Goal: Information Seeking & Learning: Learn about a topic

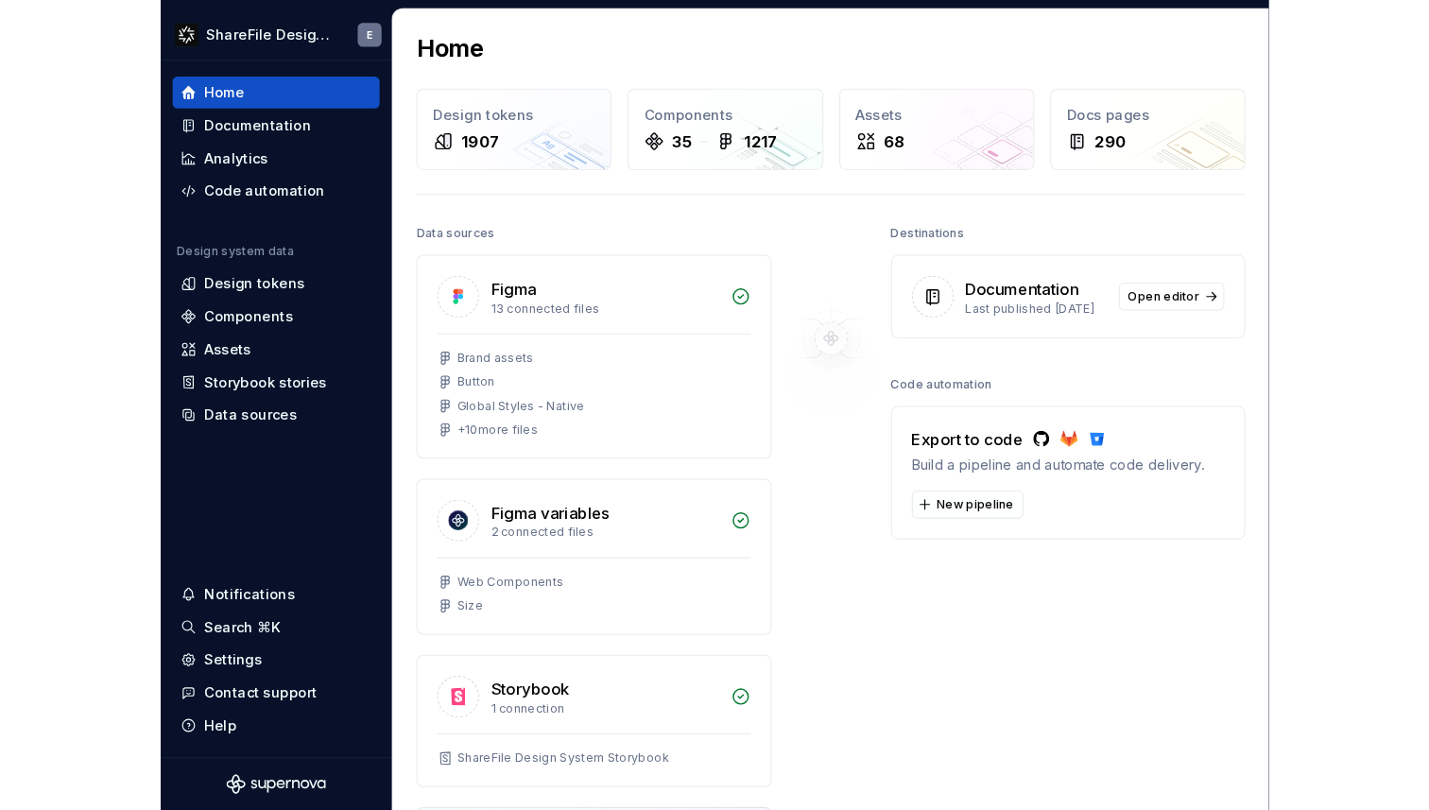
scroll to position [127, 0]
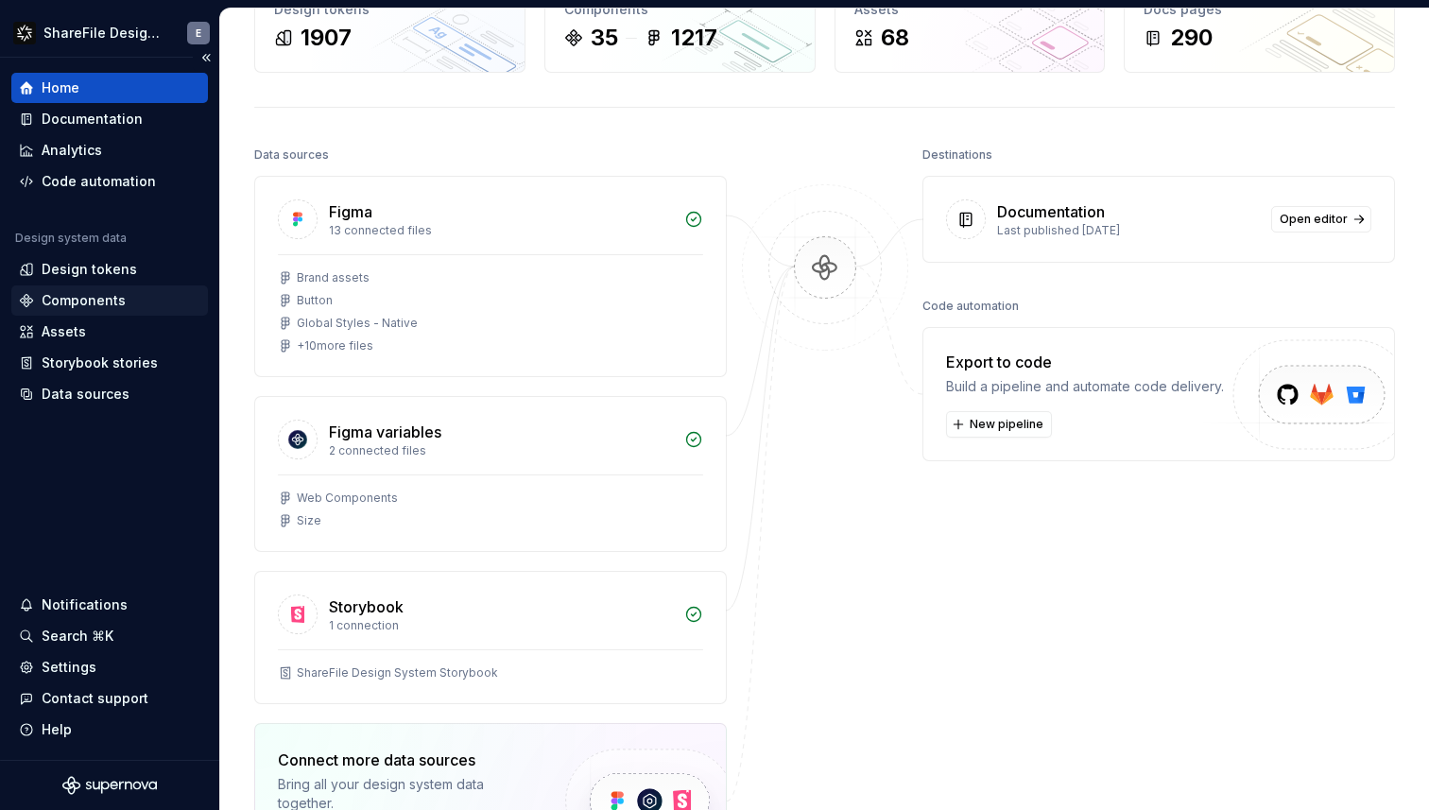
click at [127, 302] on div "Components" at bounding box center [109, 300] width 181 height 19
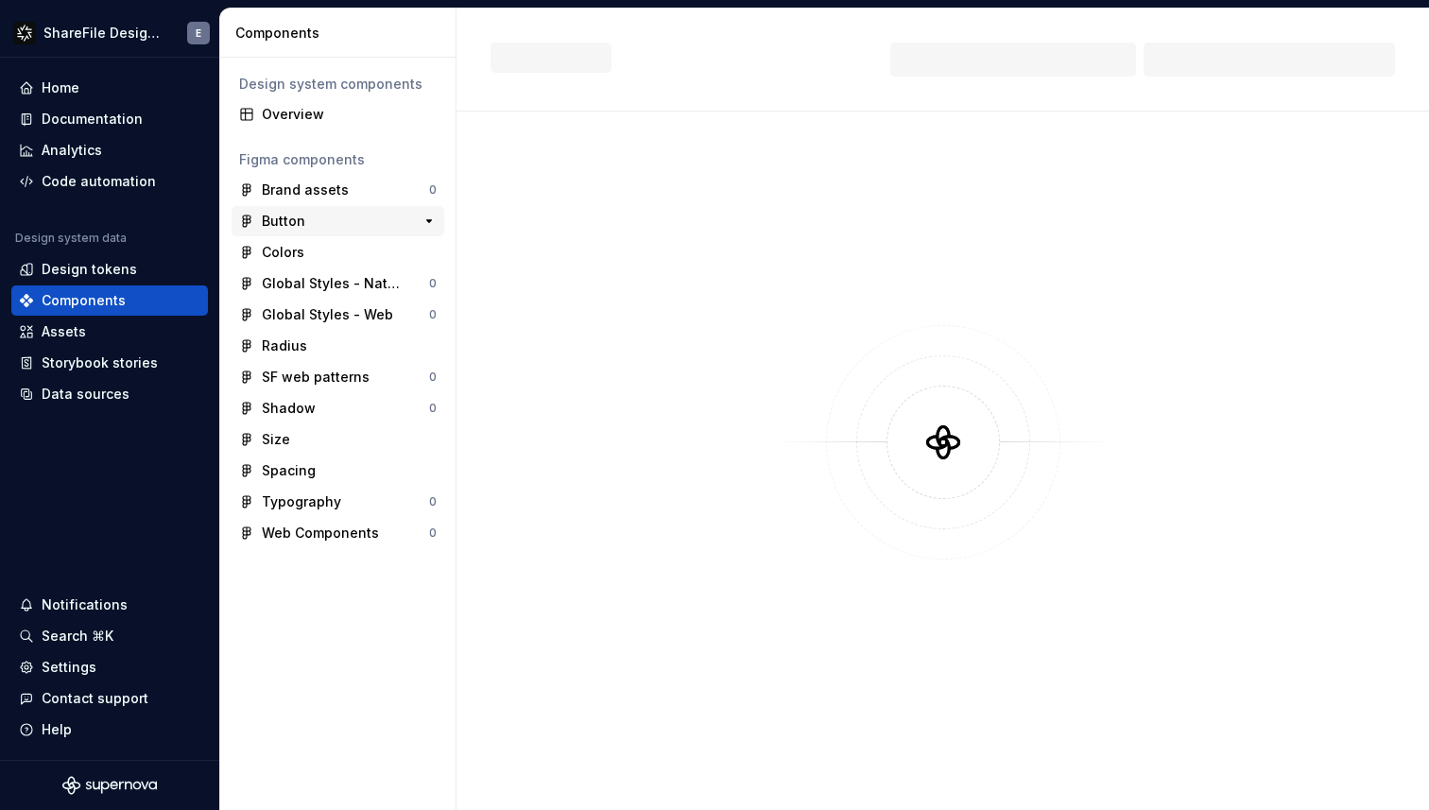
click at [316, 215] on div "Button" at bounding box center [332, 221] width 141 height 19
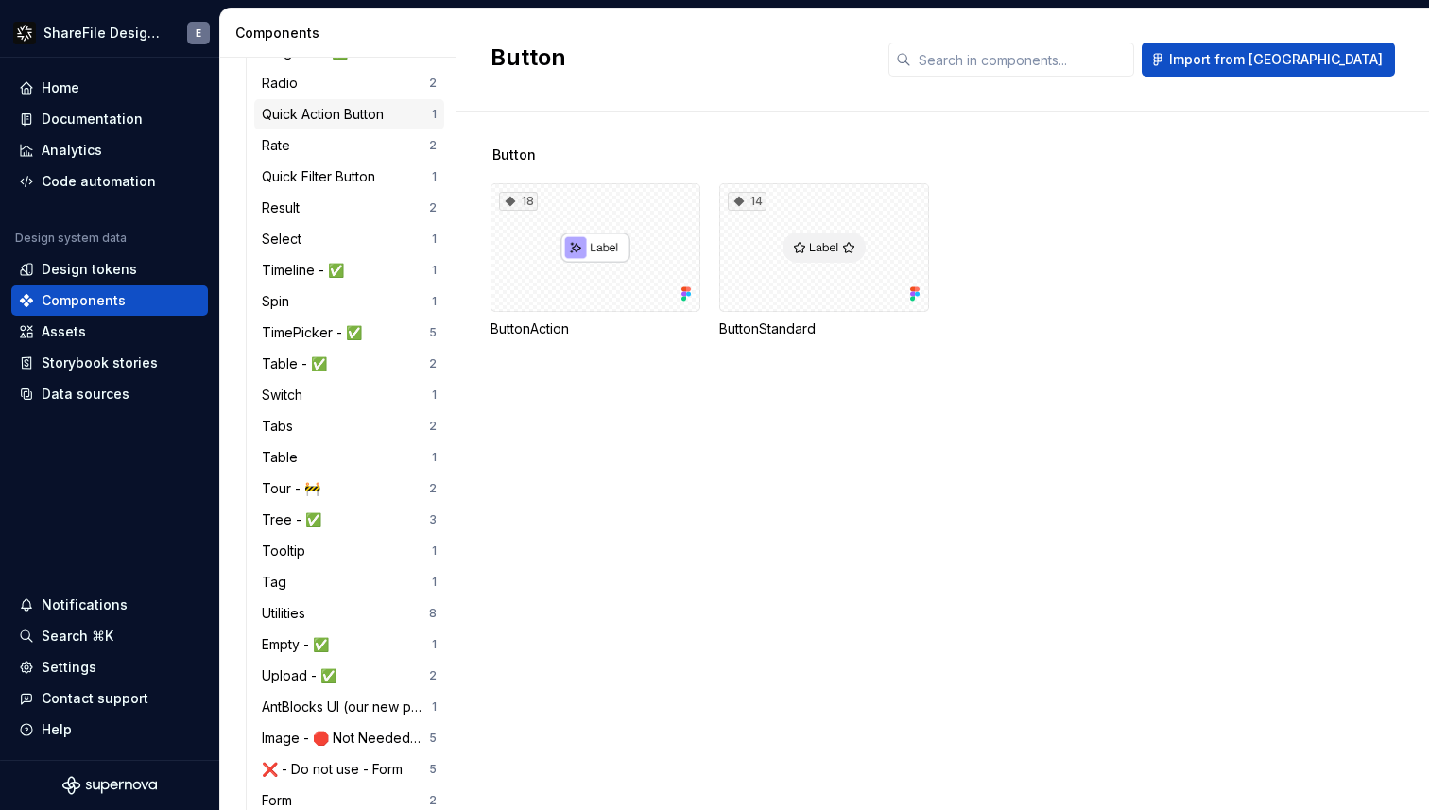
scroll to position [2951, 0]
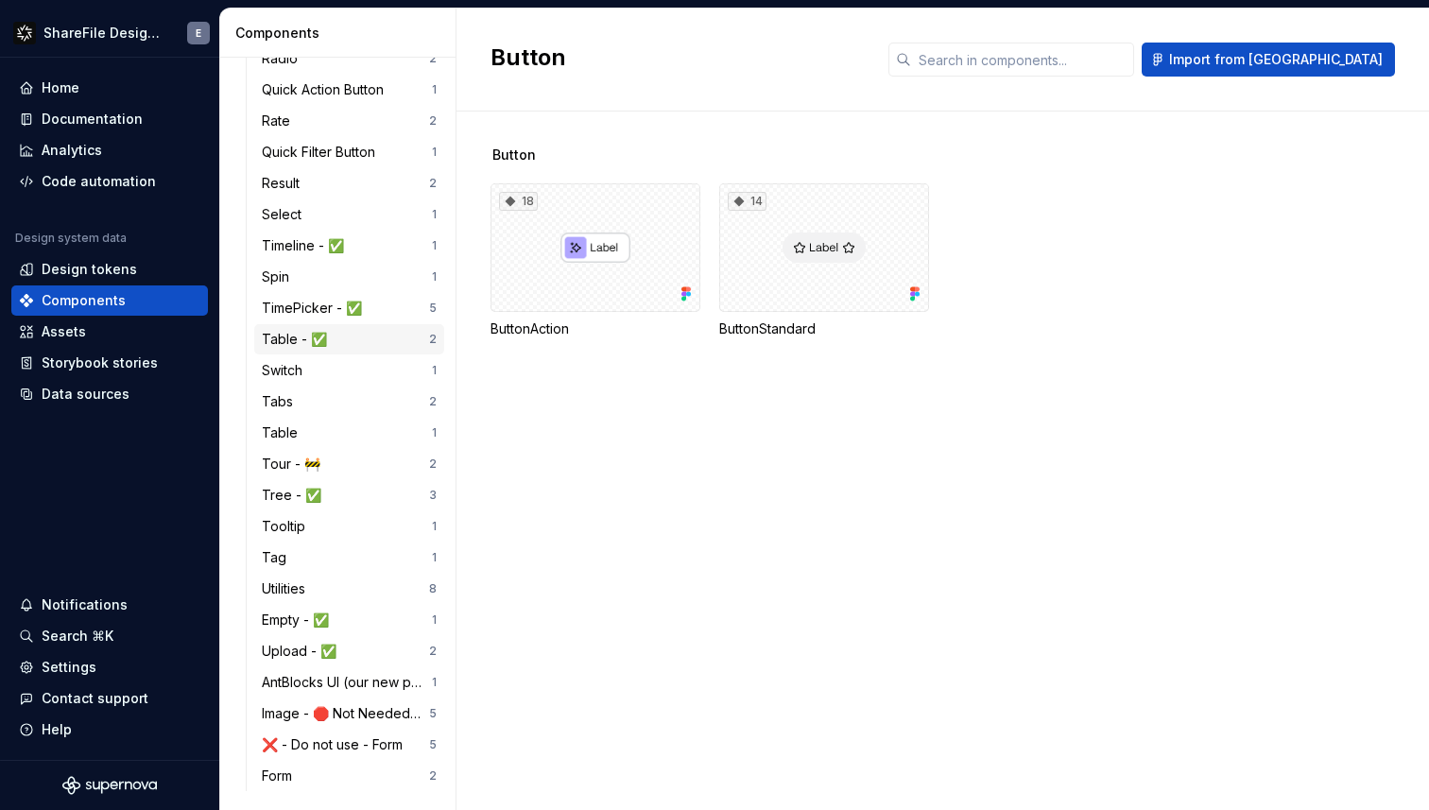
click at [270, 335] on div "Table - ✅" at bounding box center [298, 339] width 73 height 19
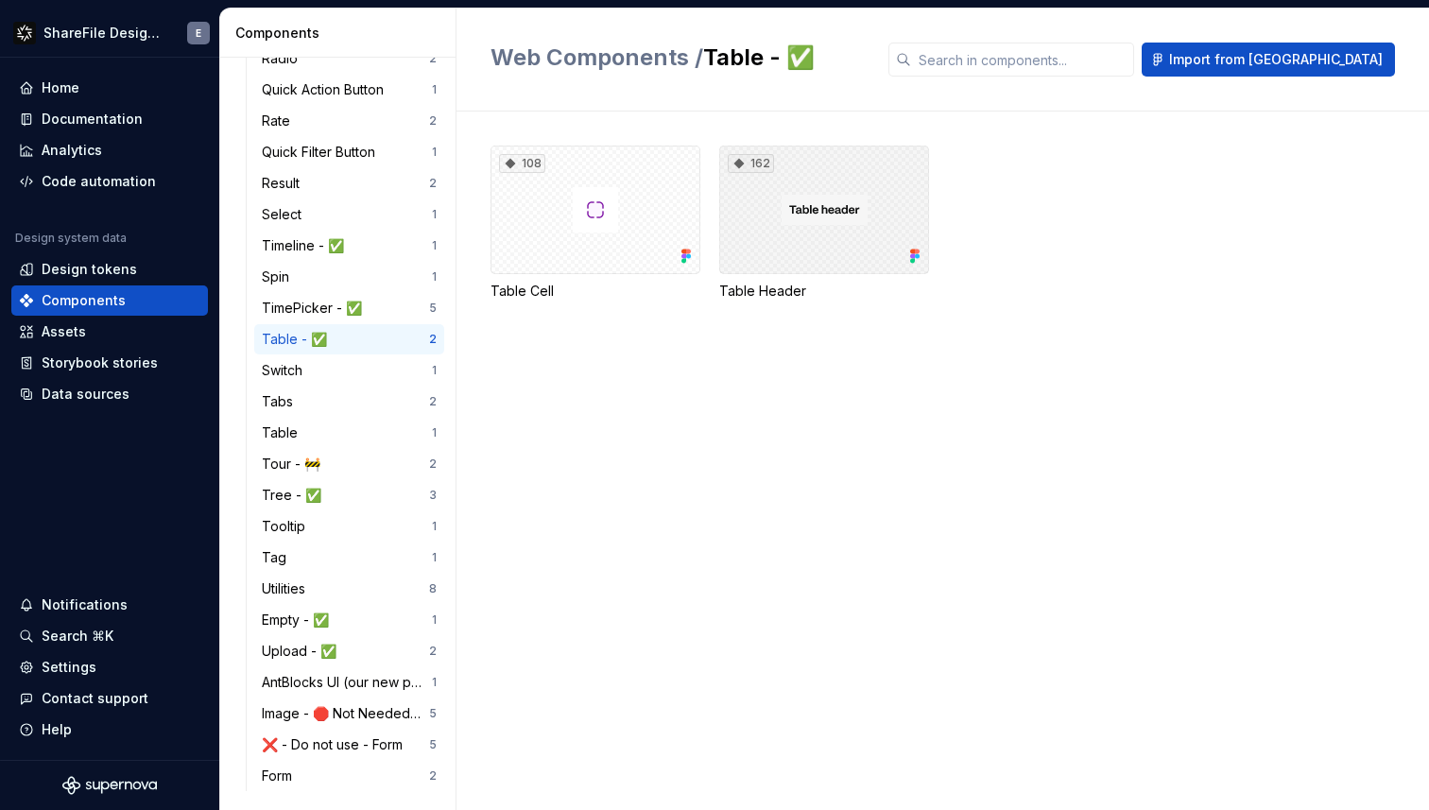
click at [827, 221] on div "162" at bounding box center [824, 210] width 210 height 129
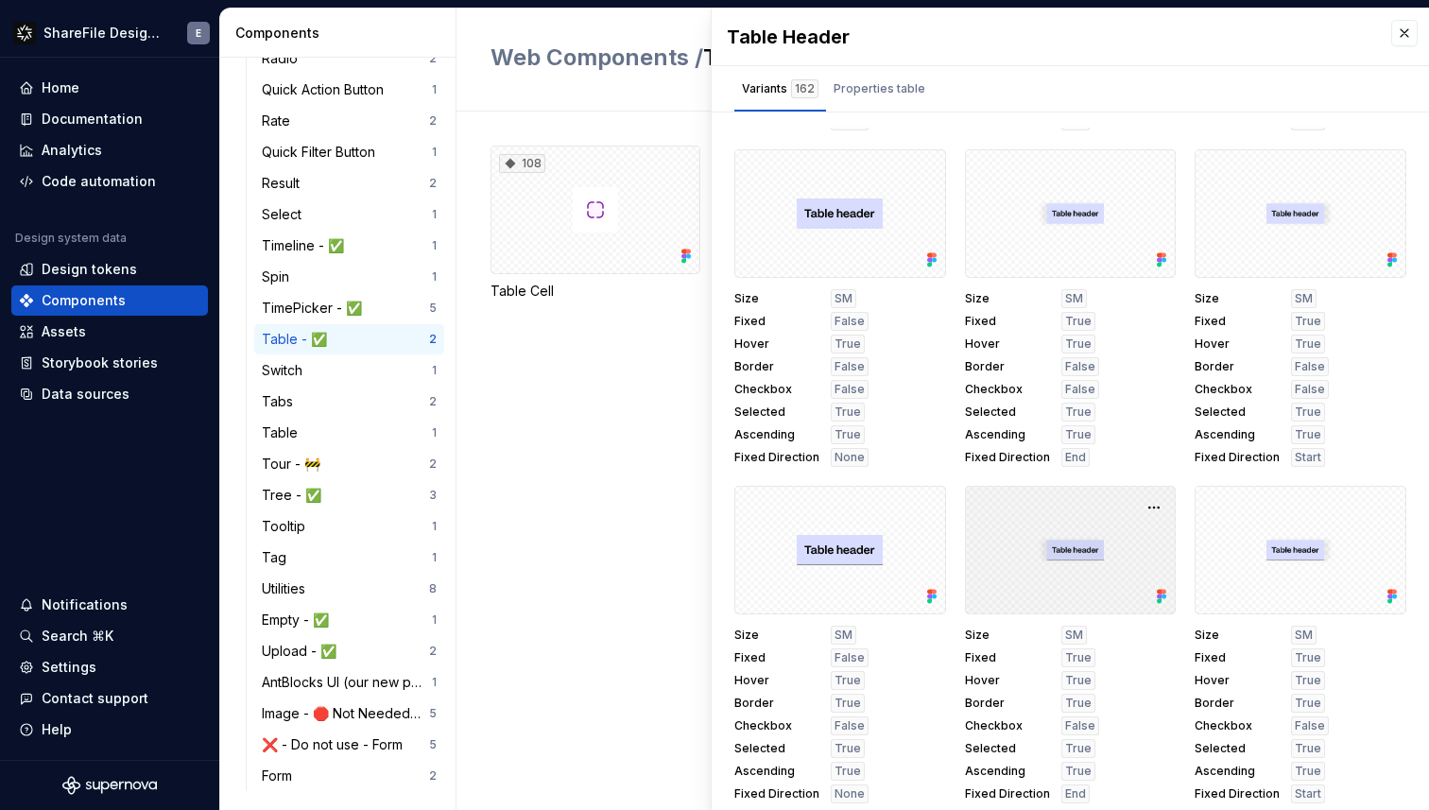
scroll to position [9, 0]
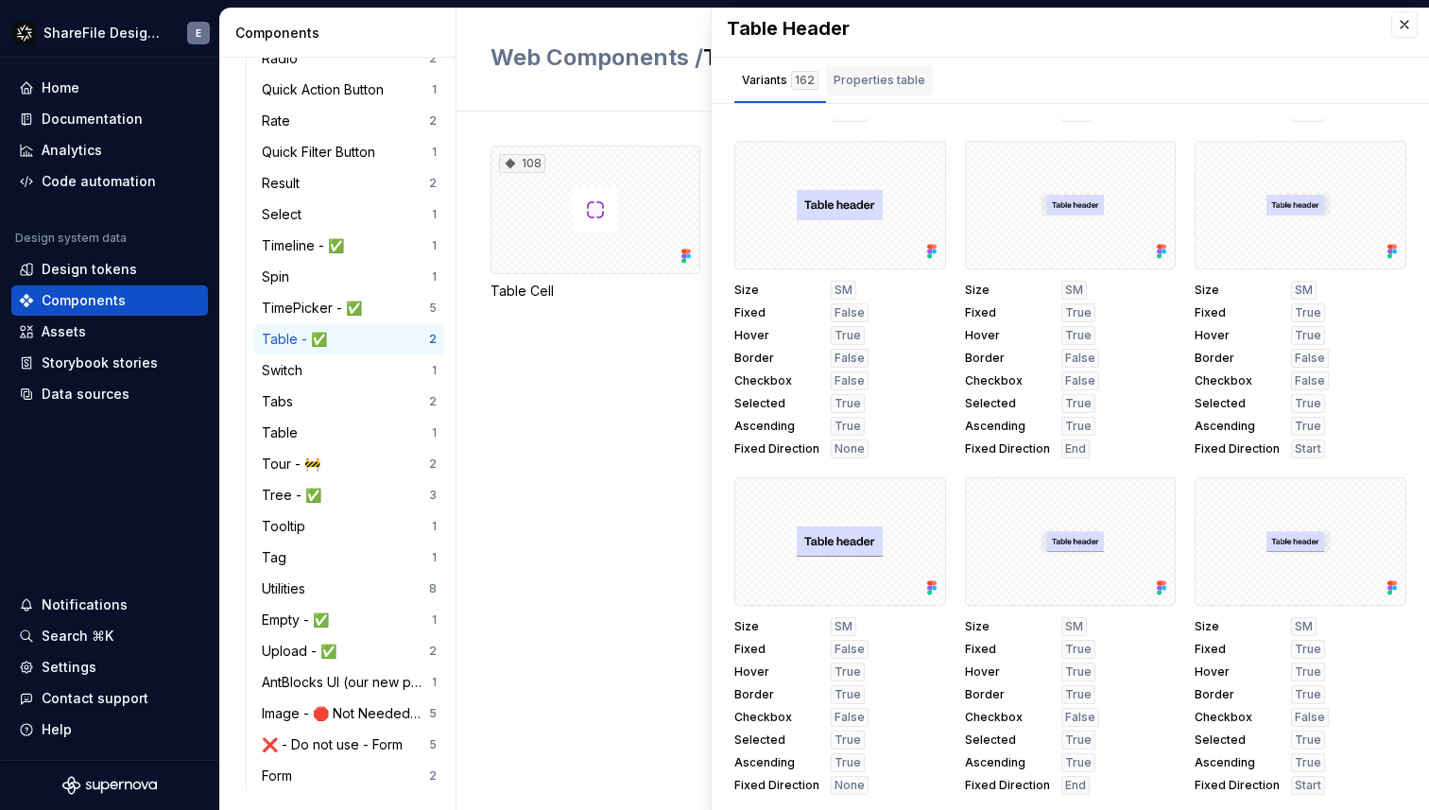
click at [881, 69] on div "Properties table" at bounding box center [879, 80] width 107 height 30
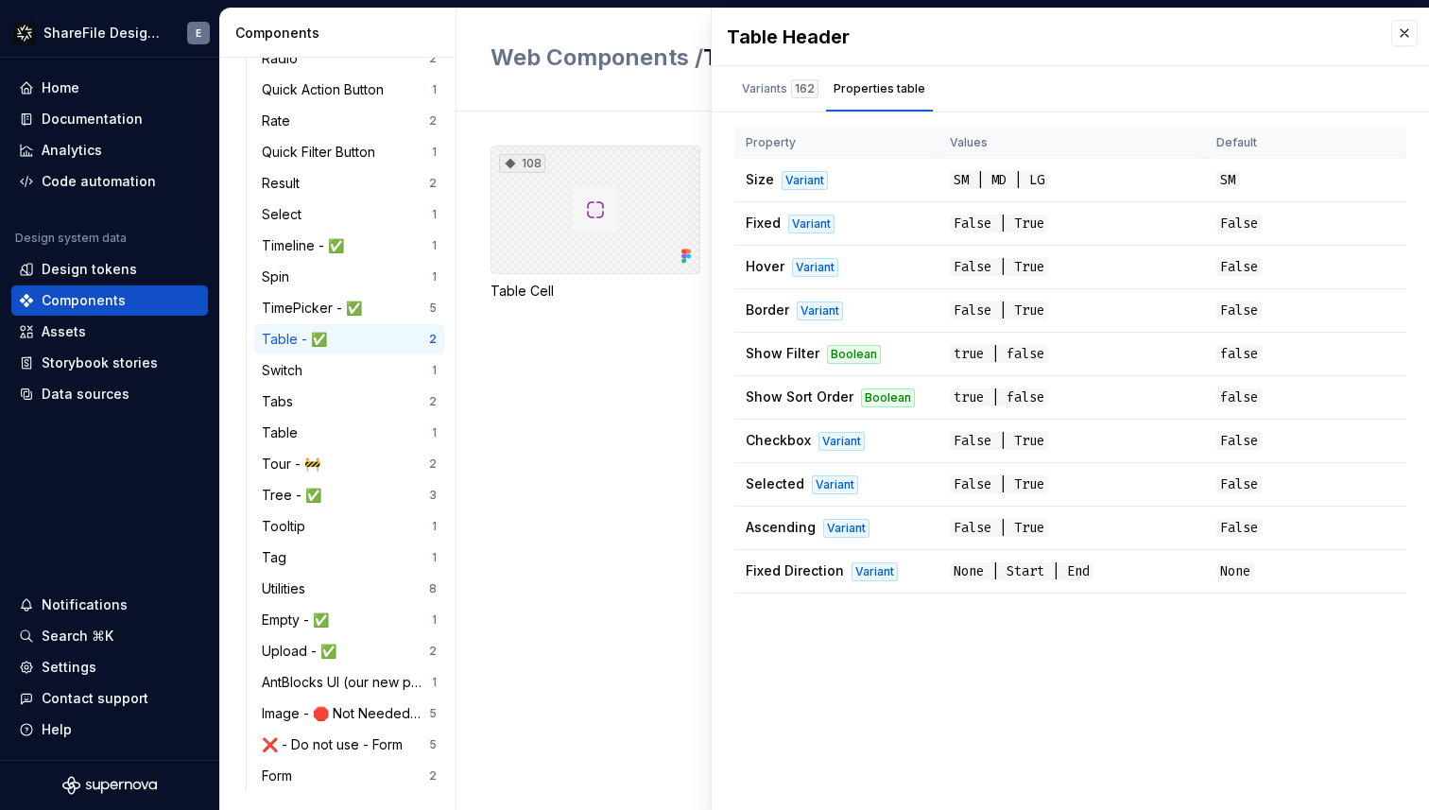
click at [633, 249] on div "108" at bounding box center [595, 210] width 210 height 129
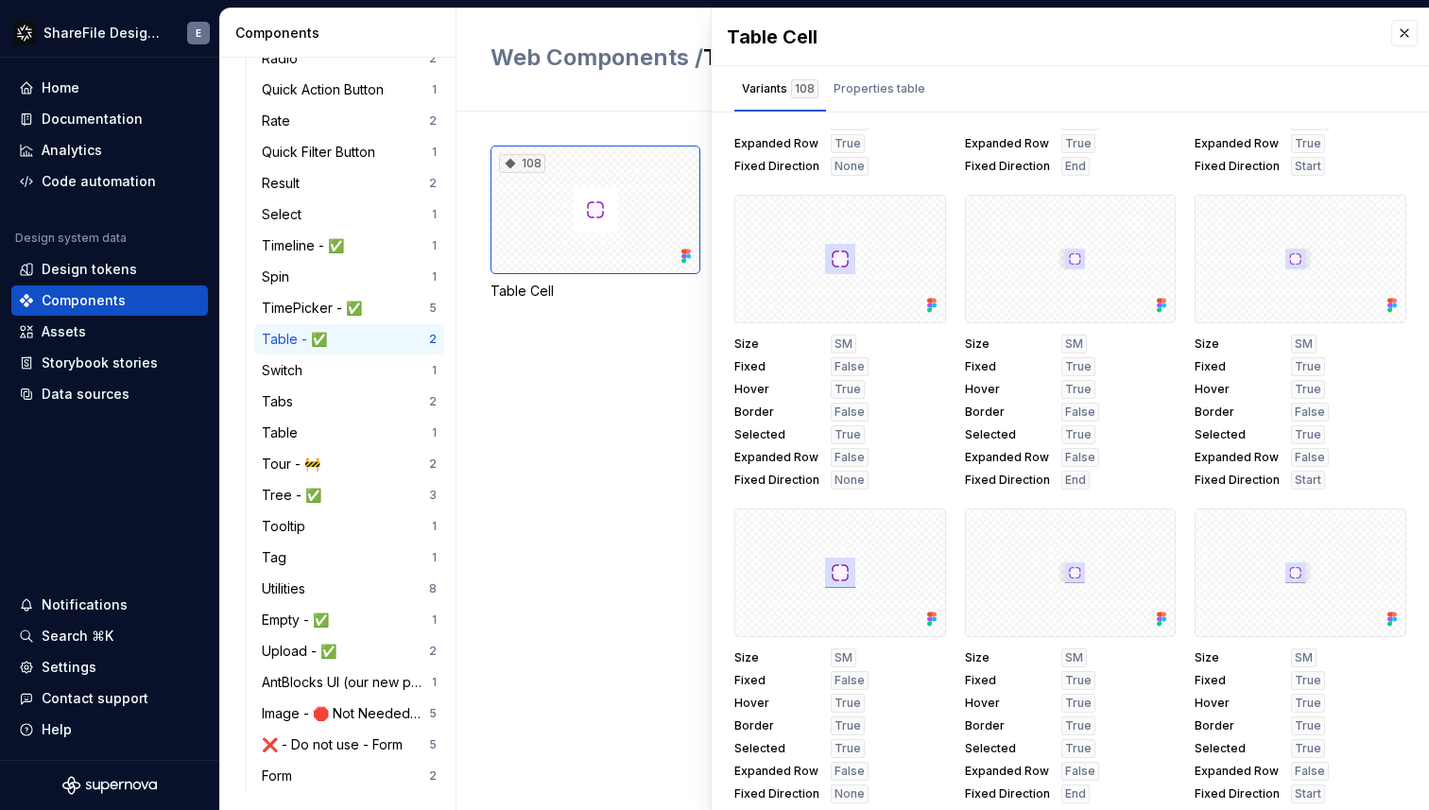
scroll to position [9, 0]
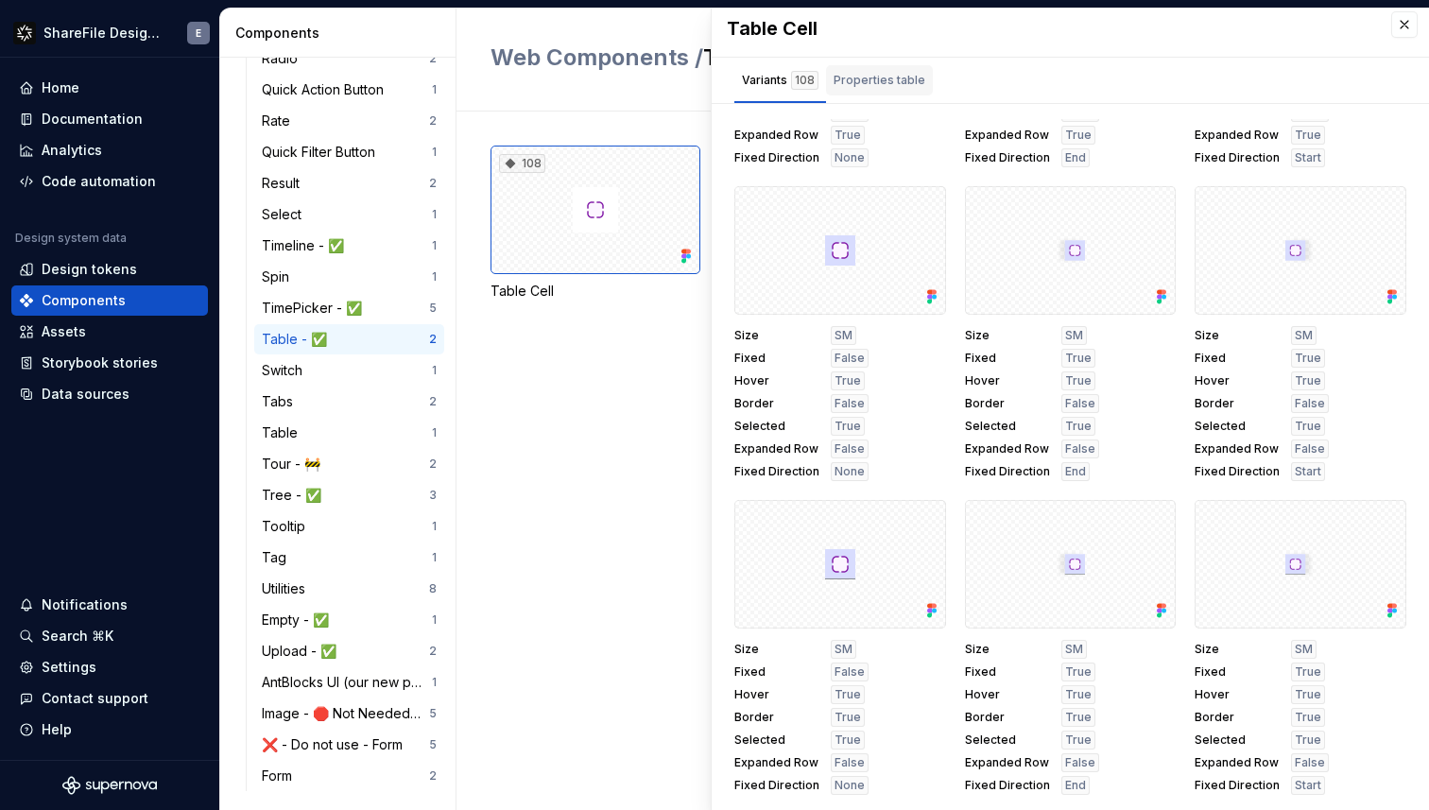
click at [887, 79] on div "Properties table" at bounding box center [880, 80] width 92 height 19
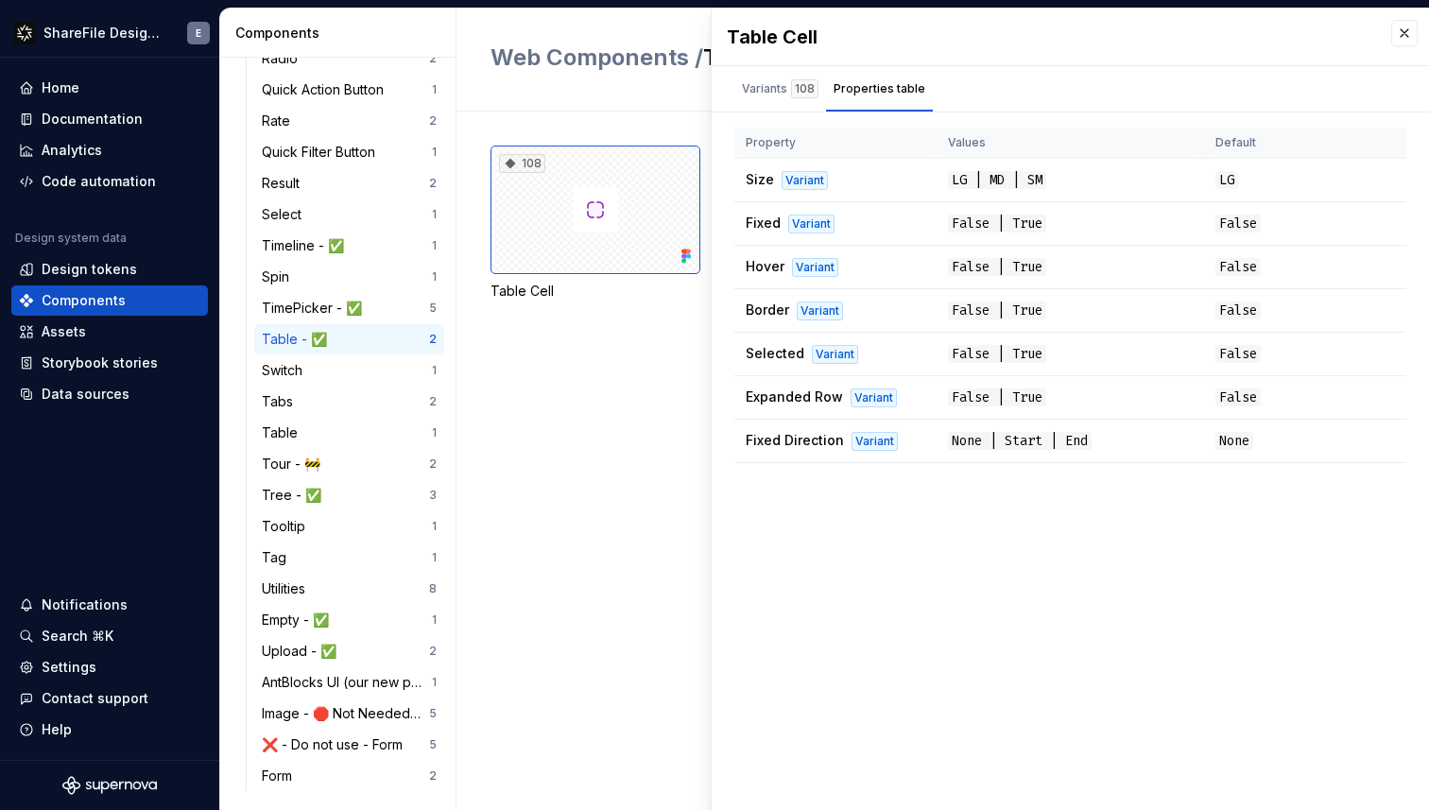
scroll to position [0, 0]
click at [1052, 33] on button "button" at bounding box center [1404, 33] width 26 height 26
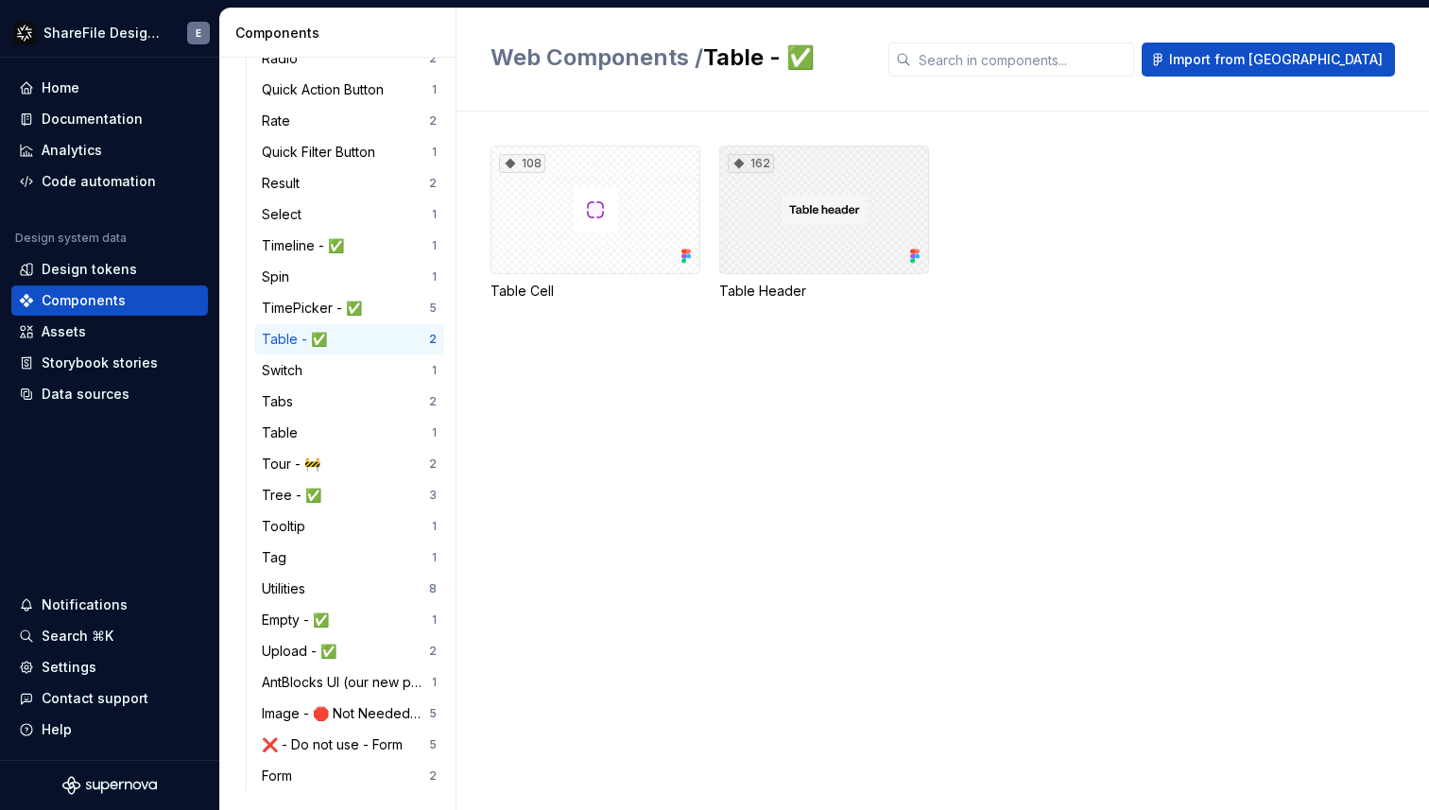
click at [801, 206] on div "162" at bounding box center [824, 210] width 210 height 129
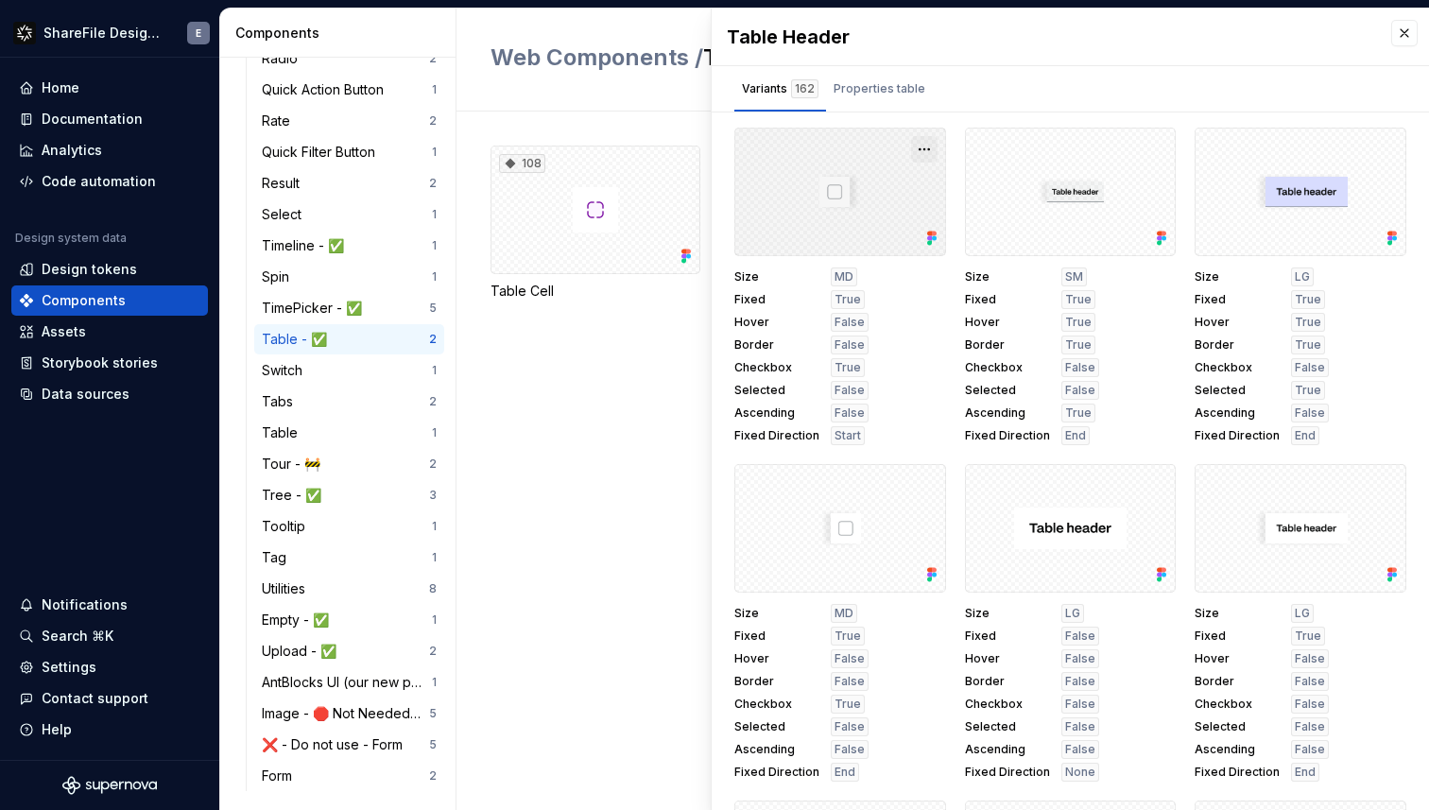
click at [925, 146] on button "button" at bounding box center [924, 149] width 26 height 26
click at [573, 408] on div "108 Table Cell 162 Table Header" at bounding box center [959, 461] width 938 height 698
click at [931, 238] on icon at bounding box center [929, 238] width 5 height 5
click at [928, 240] on icon at bounding box center [929, 238] width 5 height 5
click at [929, 155] on button "button" at bounding box center [924, 149] width 26 height 26
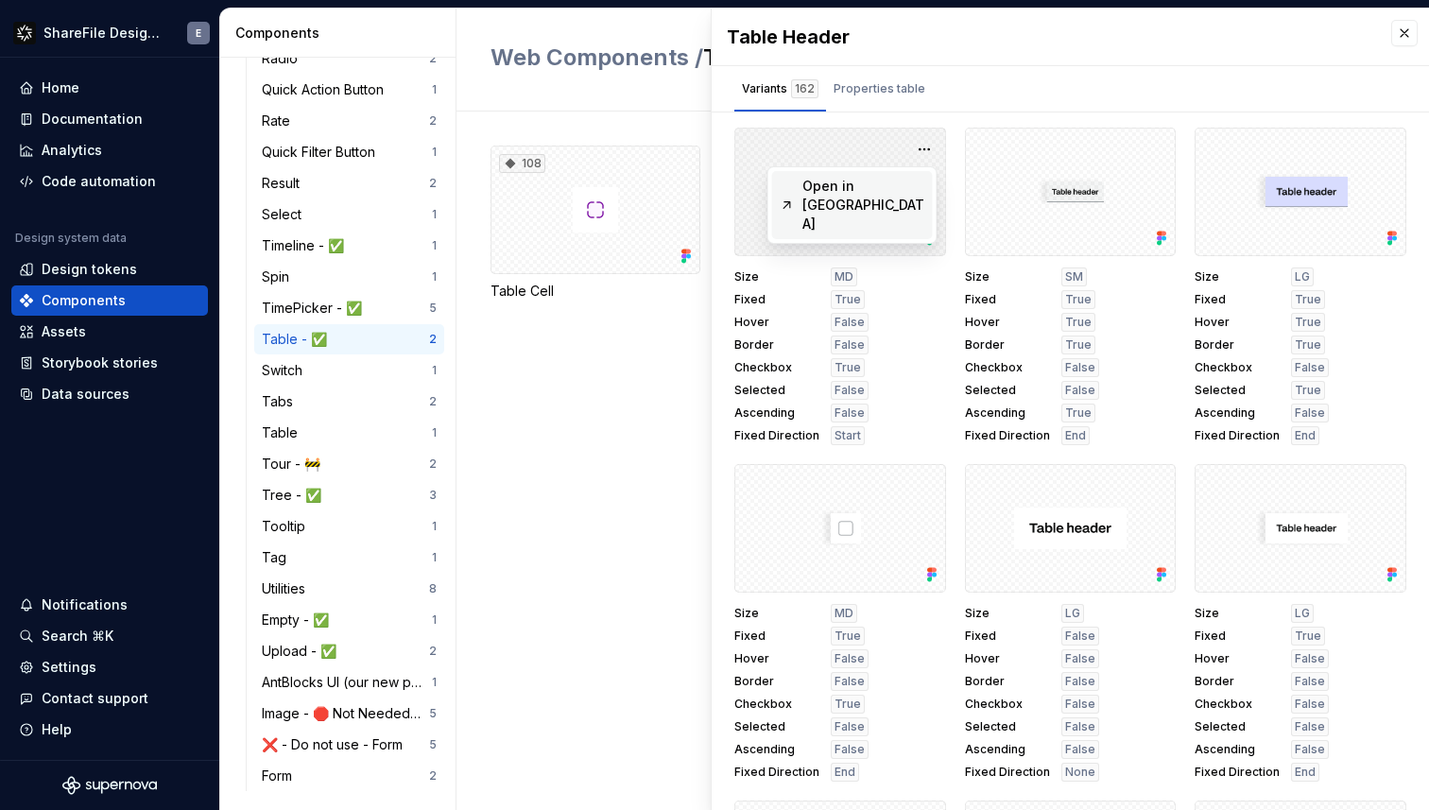
click at [917, 186] on div "Open in [GEOGRAPHIC_DATA]" at bounding box center [863, 205] width 123 height 57
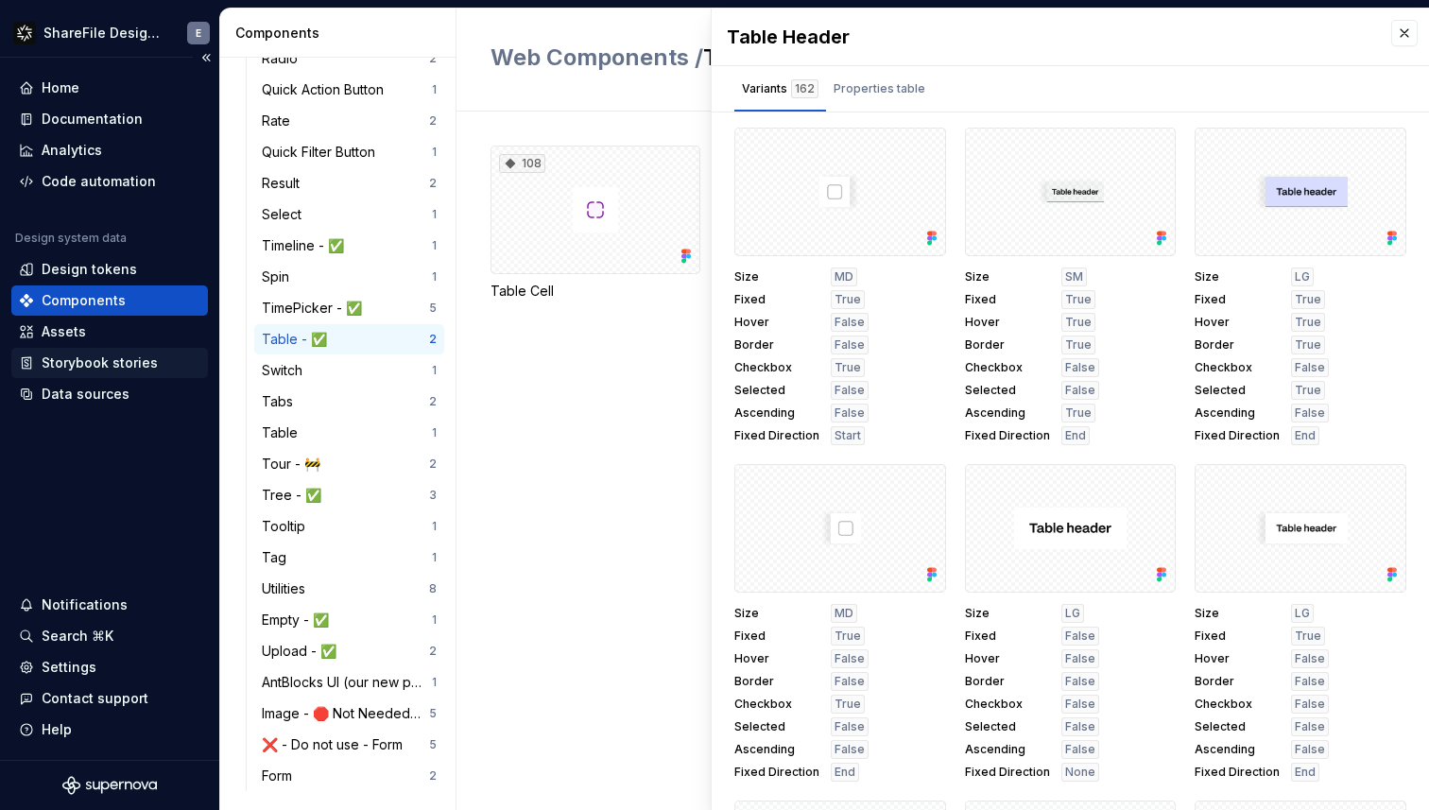
click at [106, 365] on div "Storybook stories" at bounding box center [100, 362] width 116 height 19
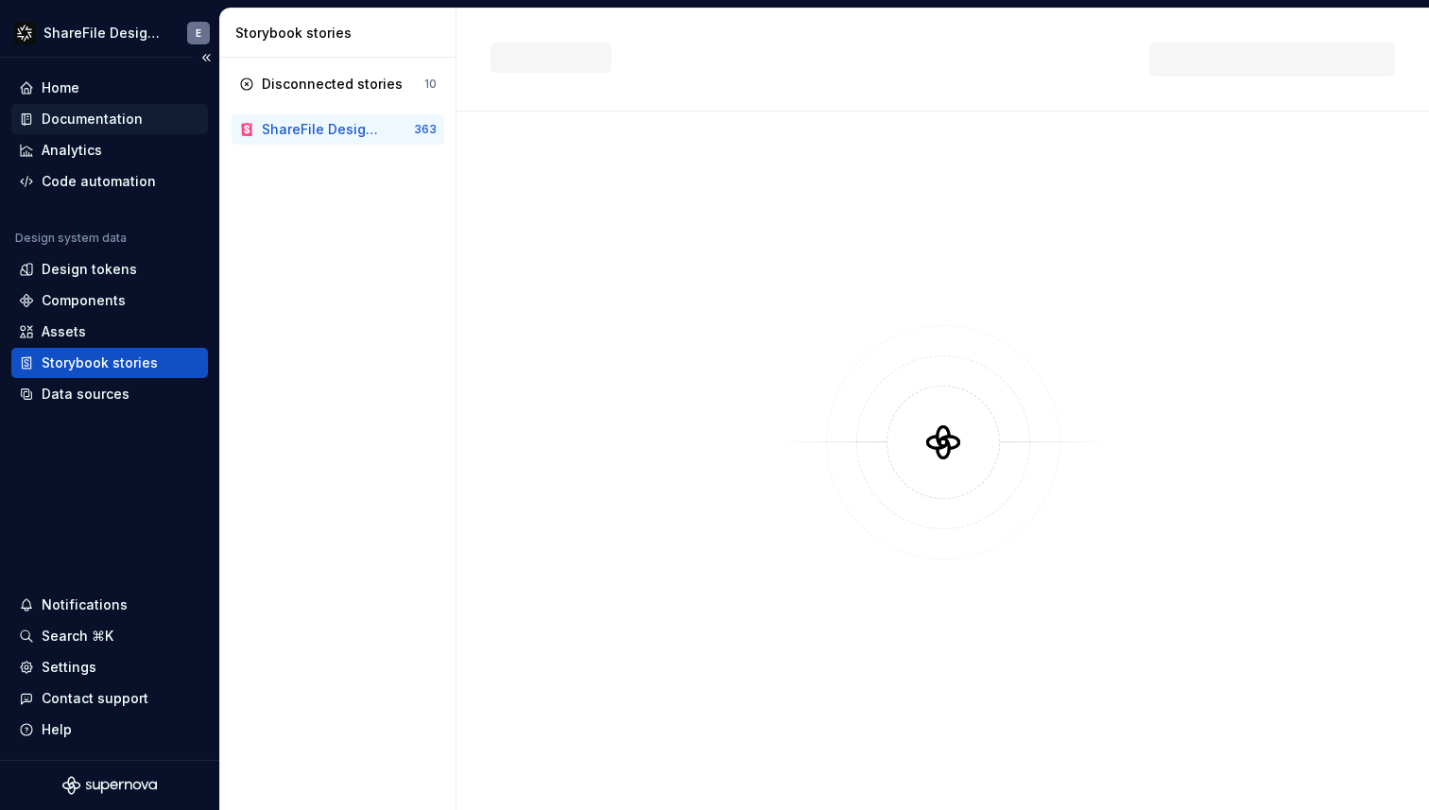
click at [118, 124] on div "Documentation" at bounding box center [92, 119] width 101 height 19
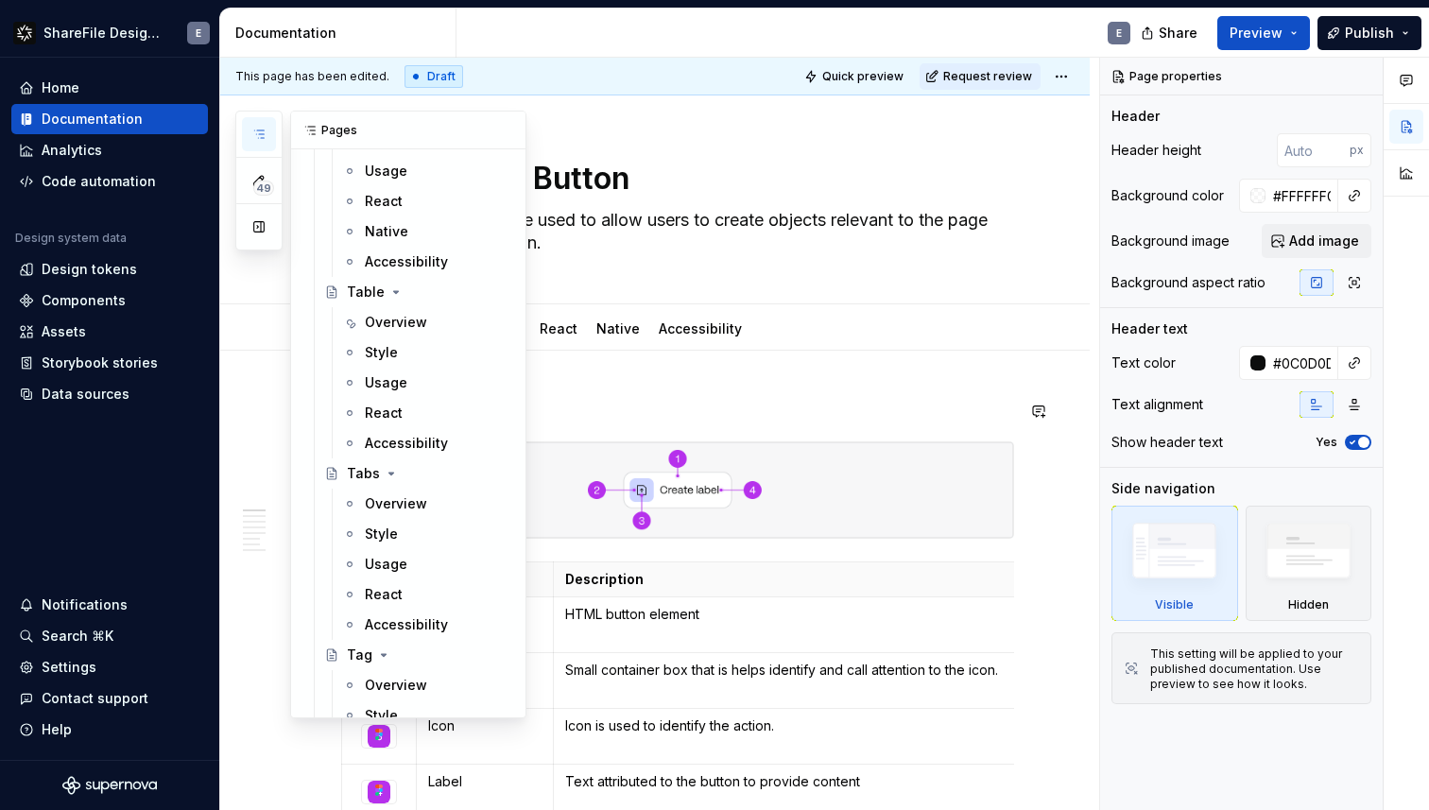
scroll to position [8753, 0]
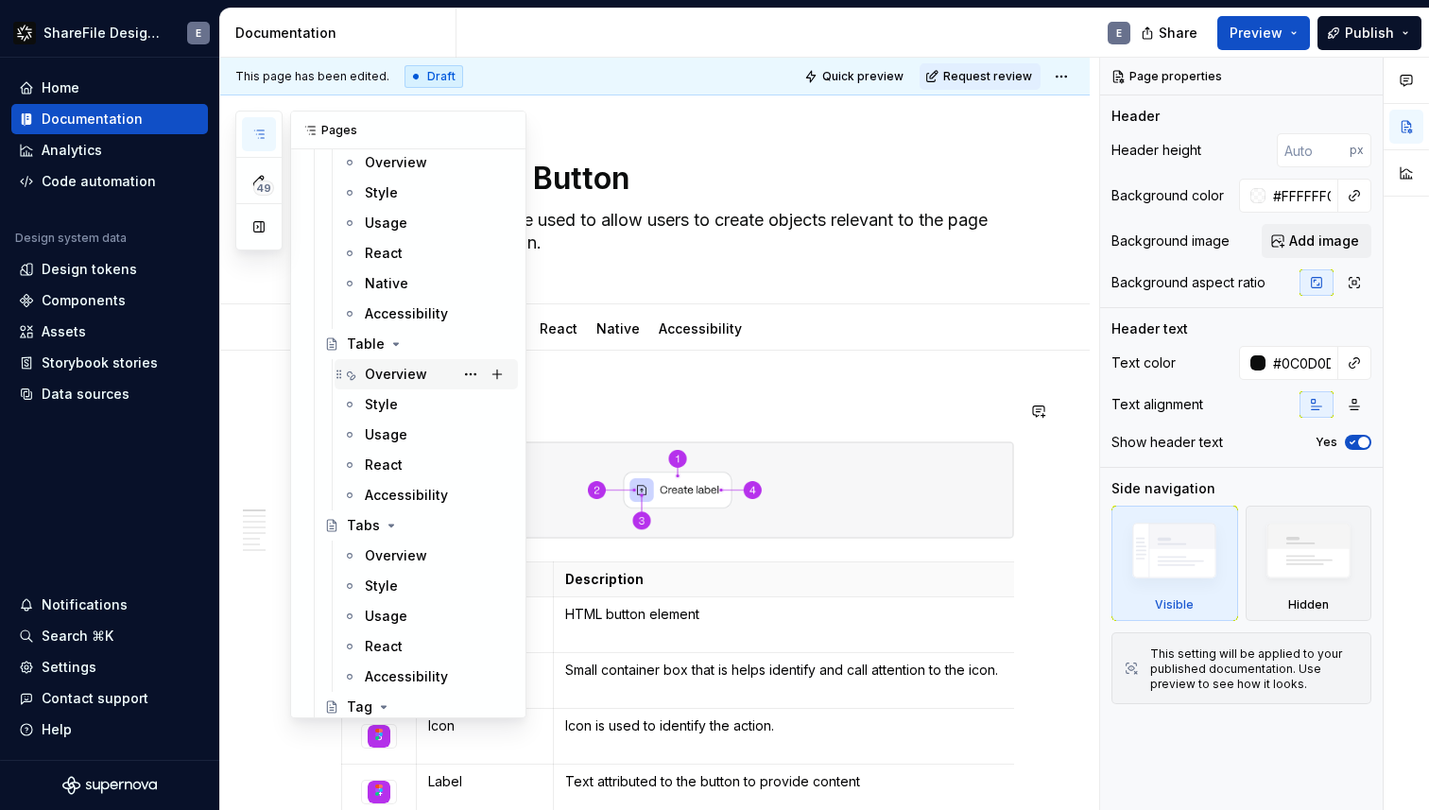
click at [392, 372] on div "Overview" at bounding box center [396, 374] width 62 height 19
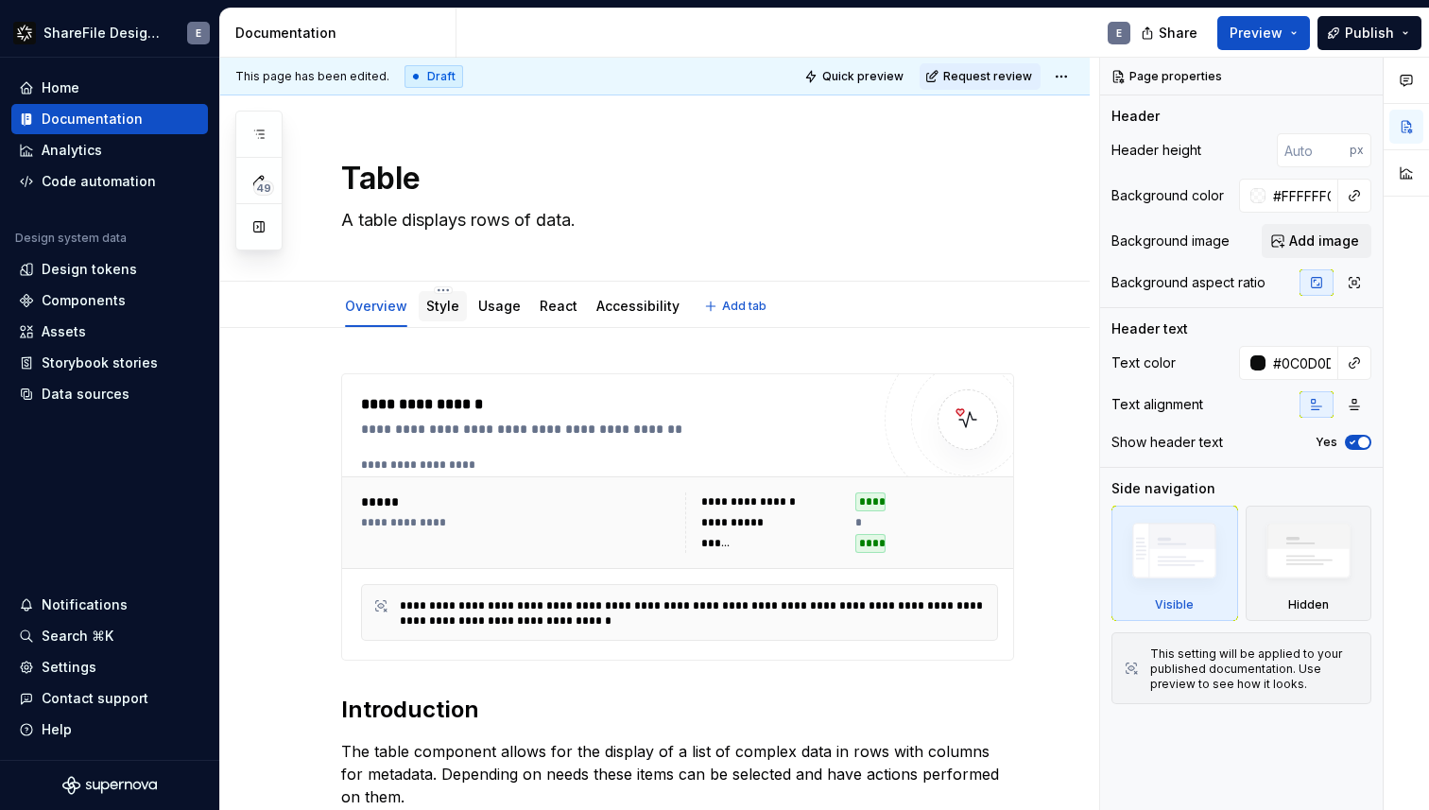
click at [449, 311] on link "Style" at bounding box center [442, 306] width 33 height 16
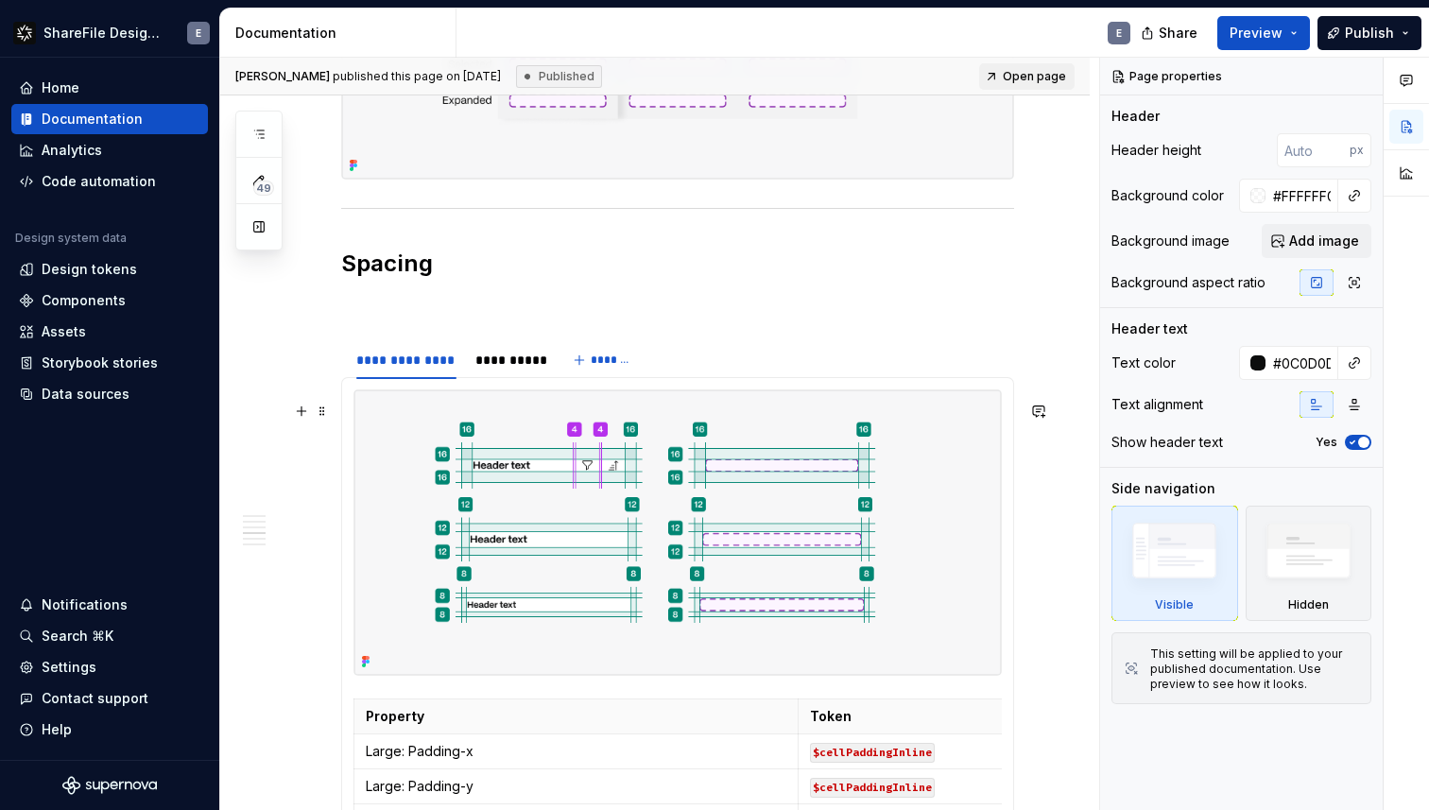
scroll to position [2690, 0]
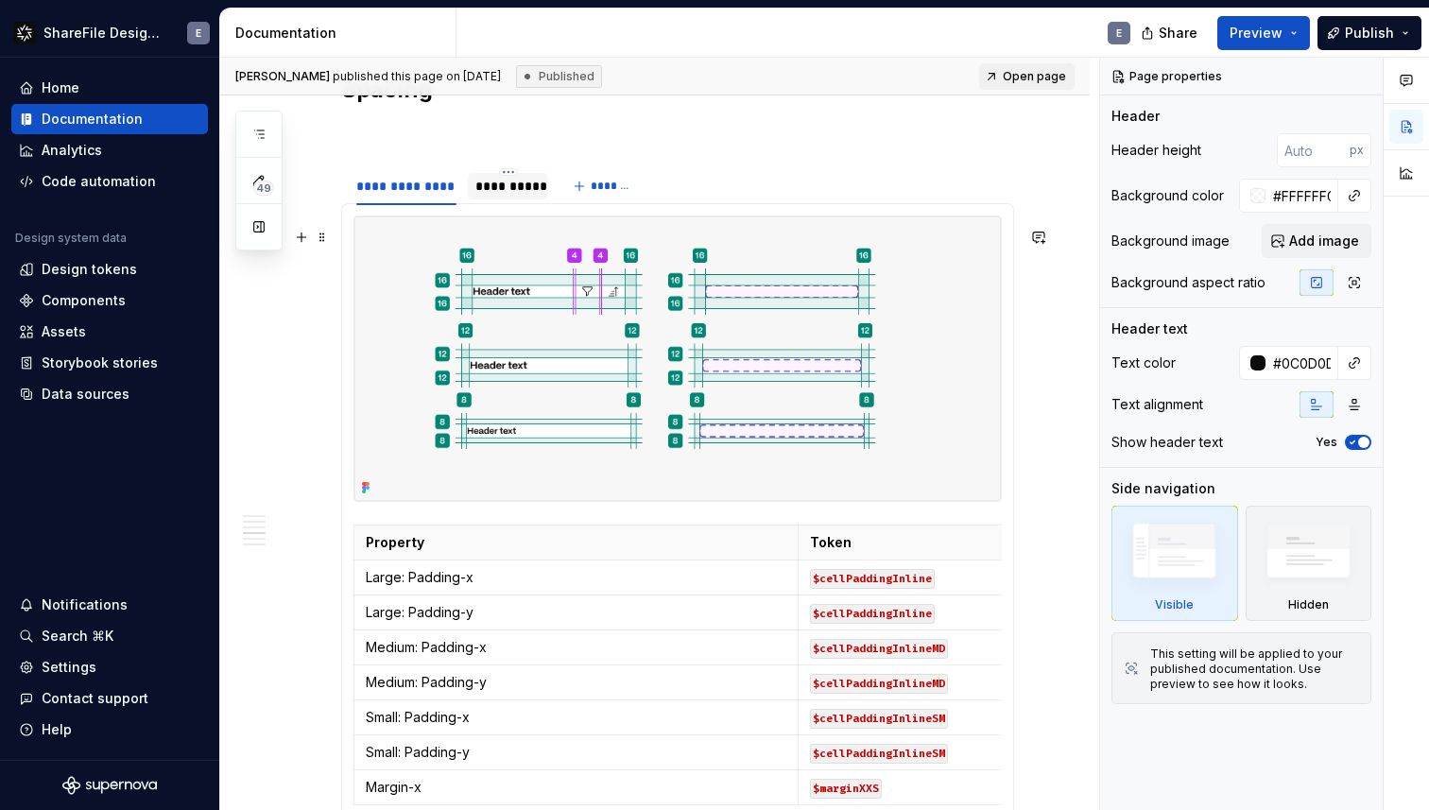
click at [479, 186] on div "**********" at bounding box center [508, 186] width 80 height 26
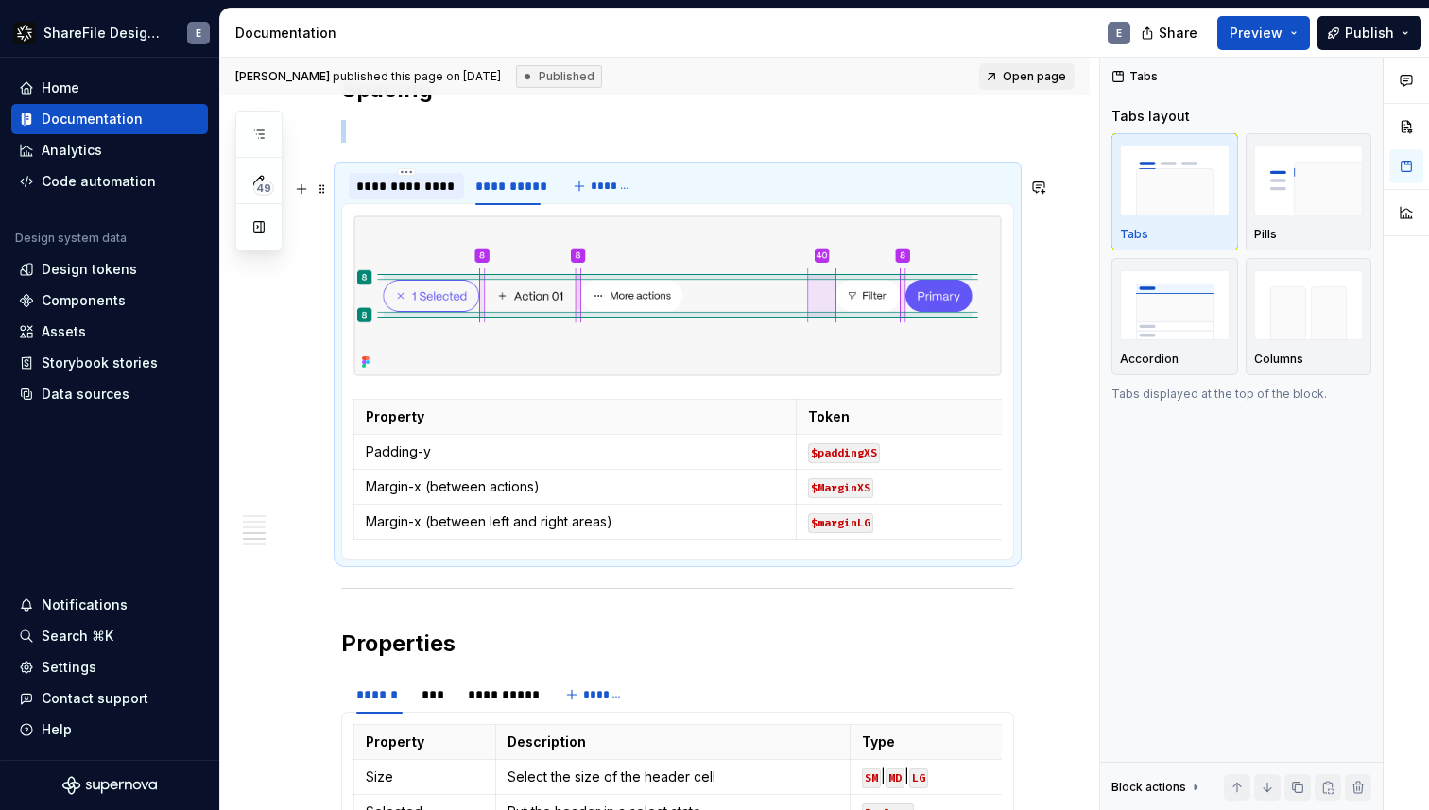
click at [420, 199] on div "**********" at bounding box center [406, 186] width 115 height 26
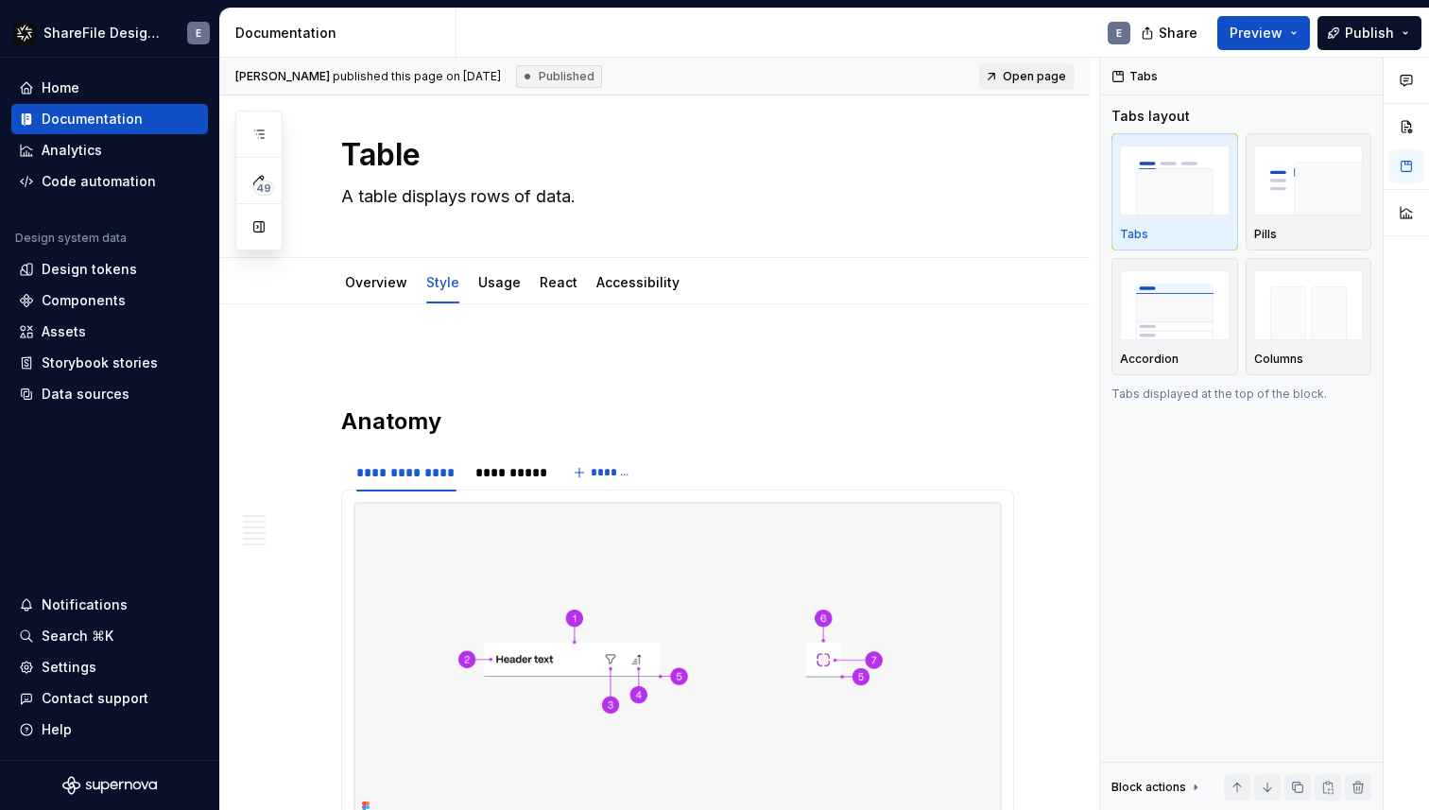
scroll to position [0, 0]
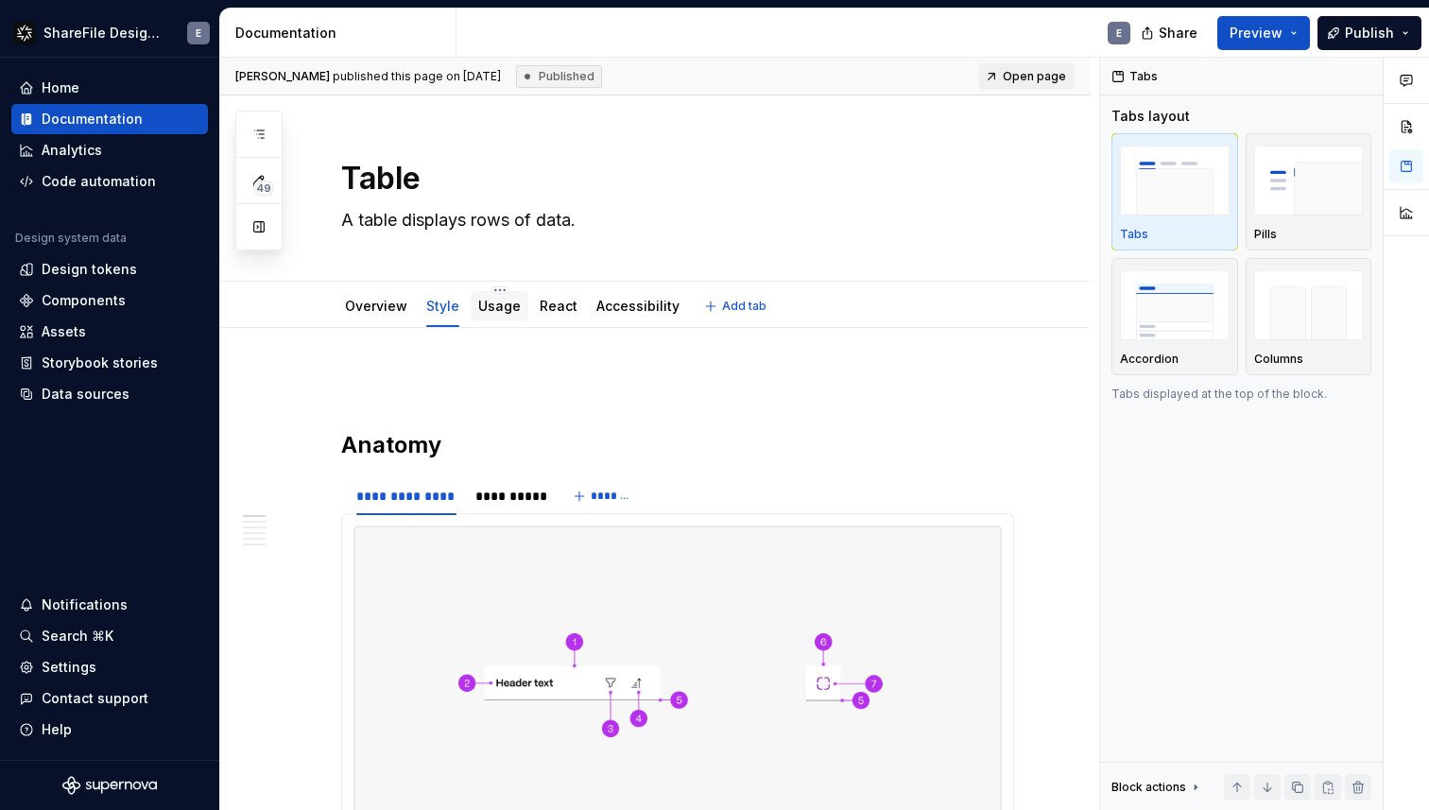
click at [486, 307] on link "Usage" at bounding box center [499, 306] width 43 height 16
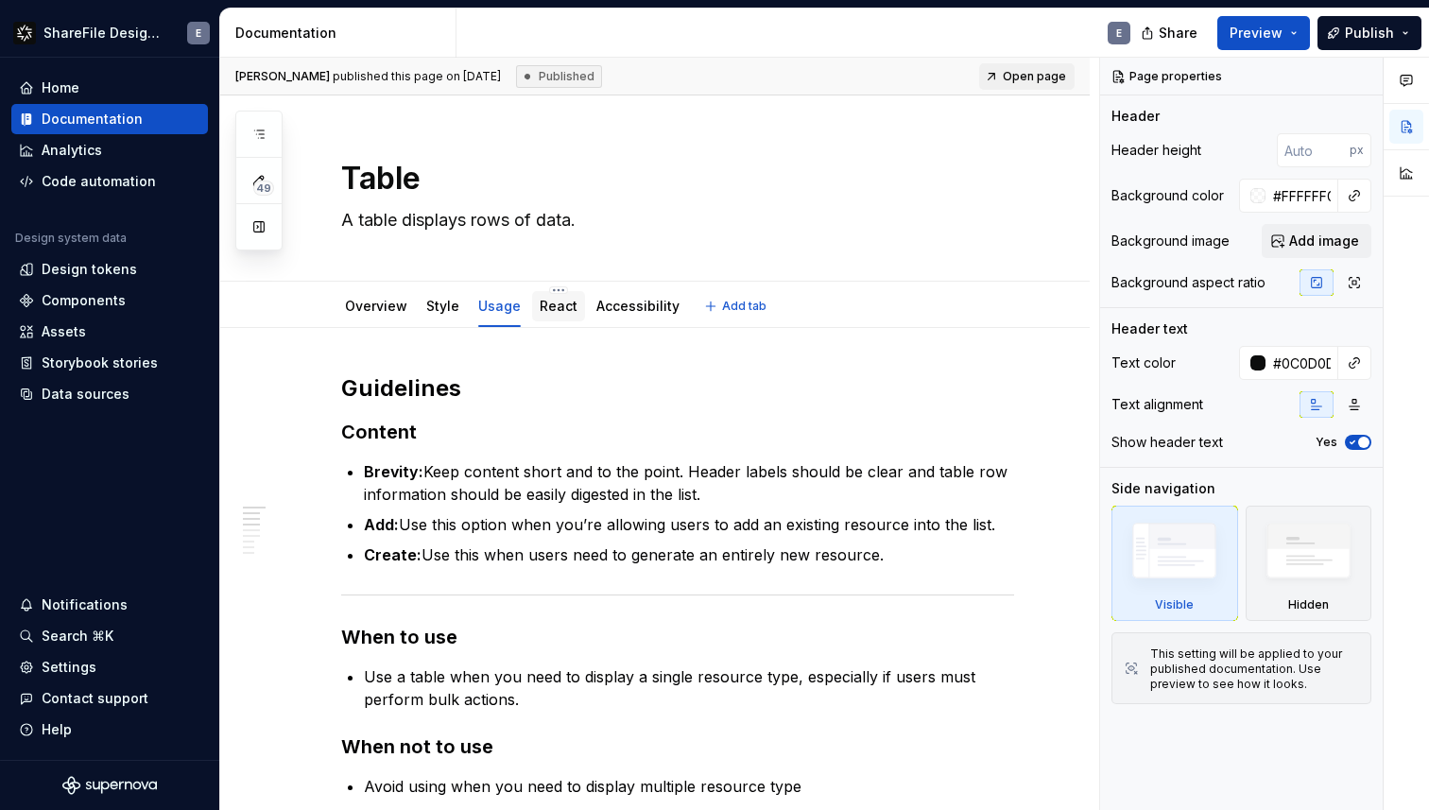
click at [557, 308] on link "React" at bounding box center [559, 306] width 38 height 16
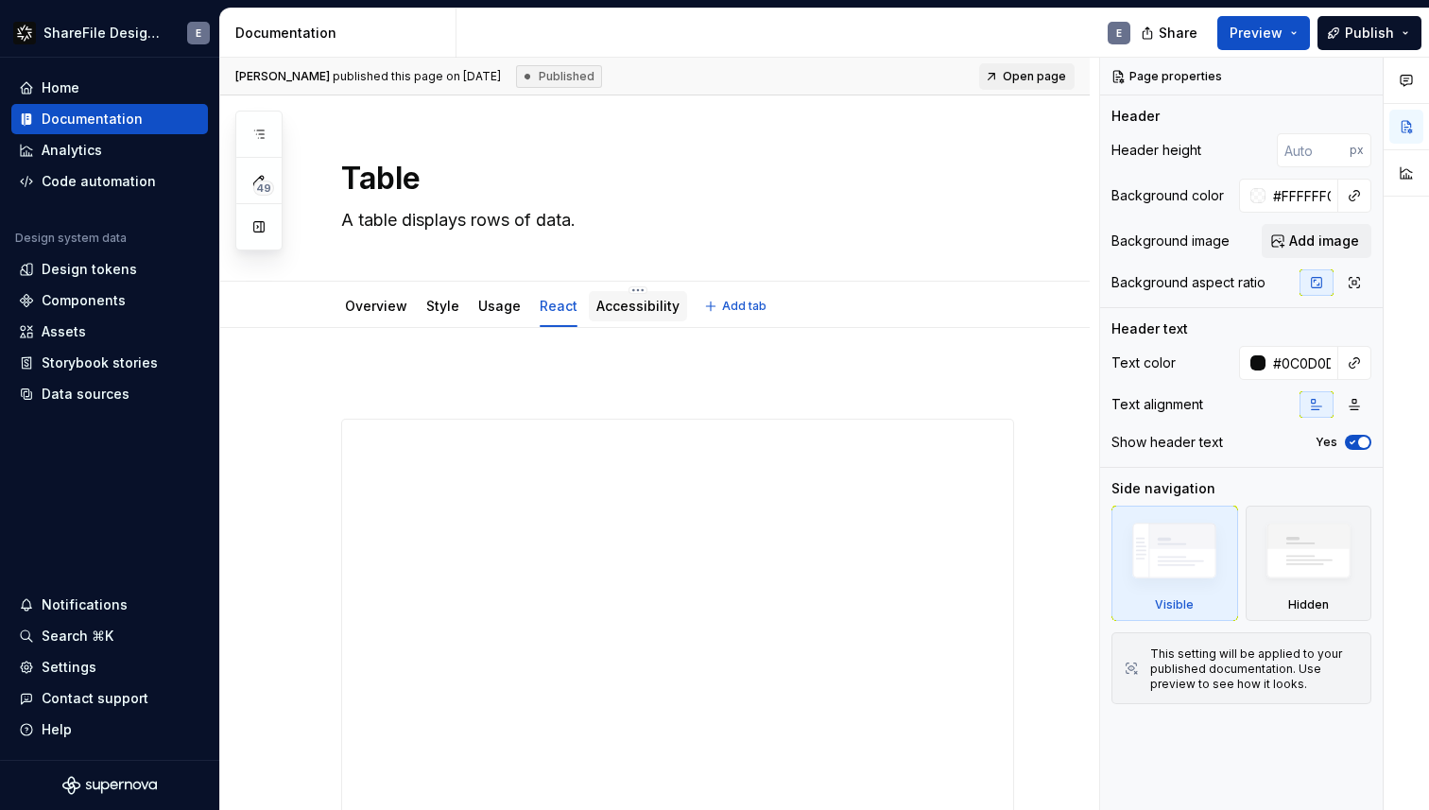
click at [624, 301] on link "Accessibility" at bounding box center [637, 306] width 83 height 16
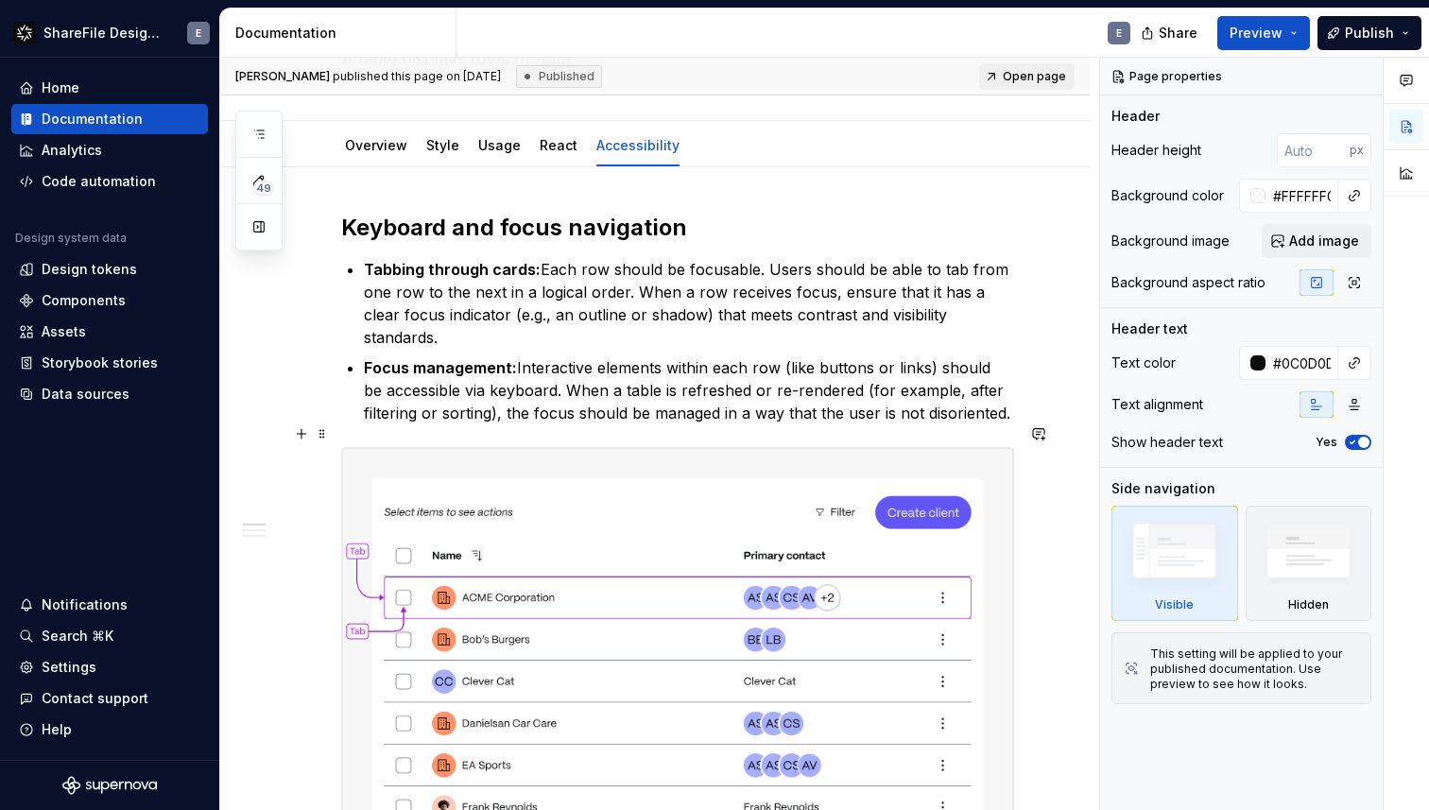
scroll to position [163, 0]
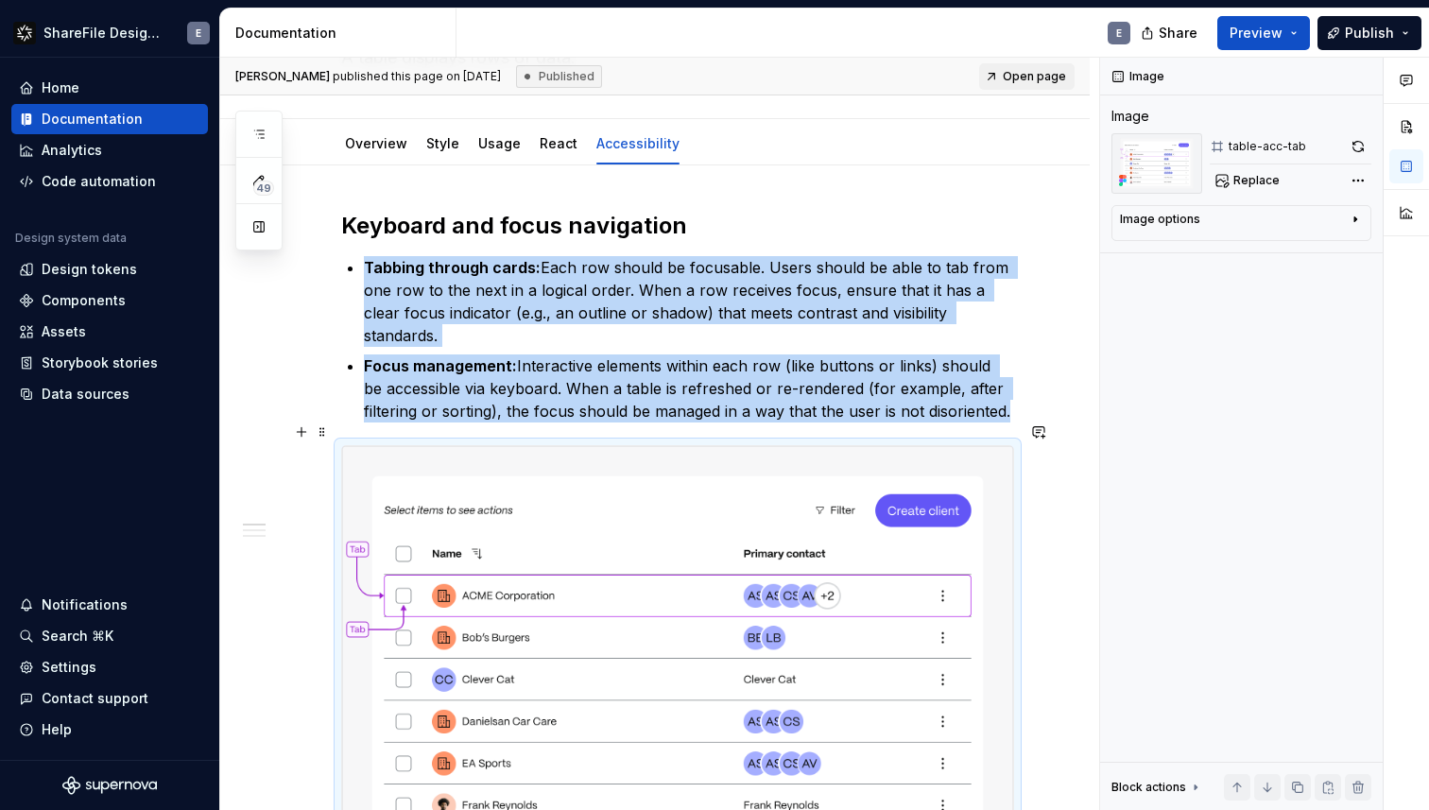
click at [931, 572] on img at bounding box center [677, 678] width 671 height 464
click at [1052, 180] on div "Comments Open comments No comments yet Select ‘Comment’ from the block context …" at bounding box center [1264, 434] width 329 height 753
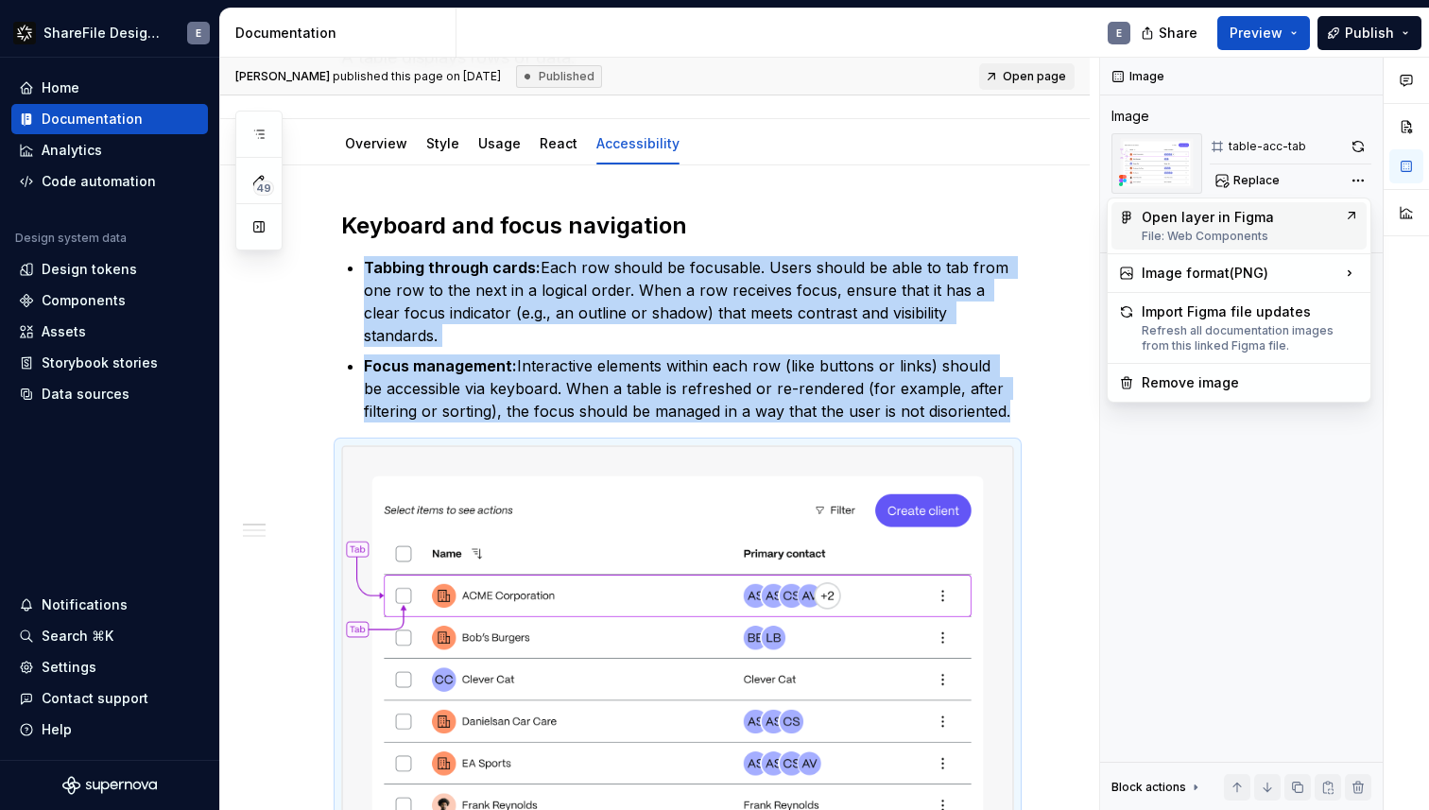
click at [1052, 219] on div "Open layer in Figma File: Web Components" at bounding box center [1239, 226] width 195 height 36
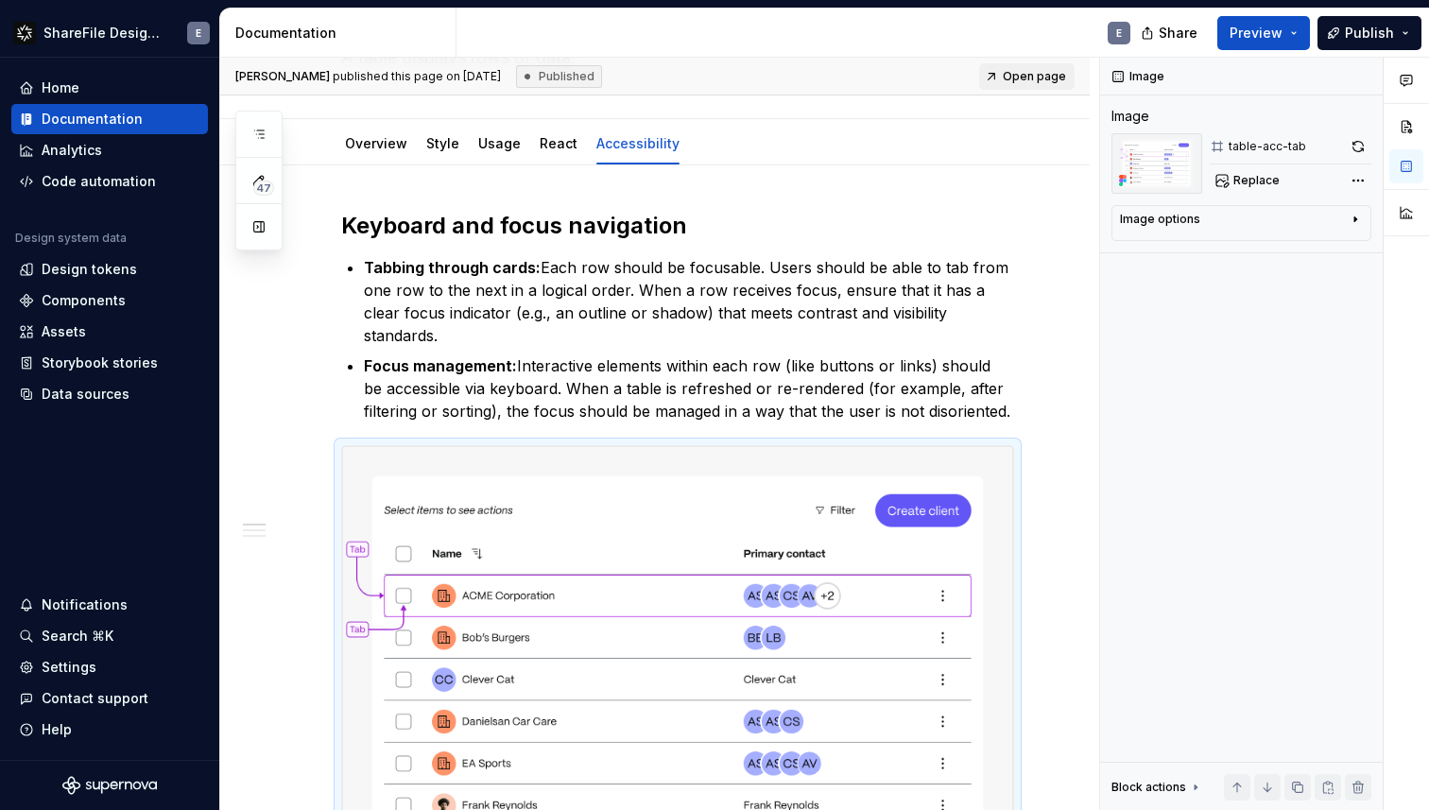
type textarea "*"
